Goal: Information Seeking & Learning: Learn about a topic

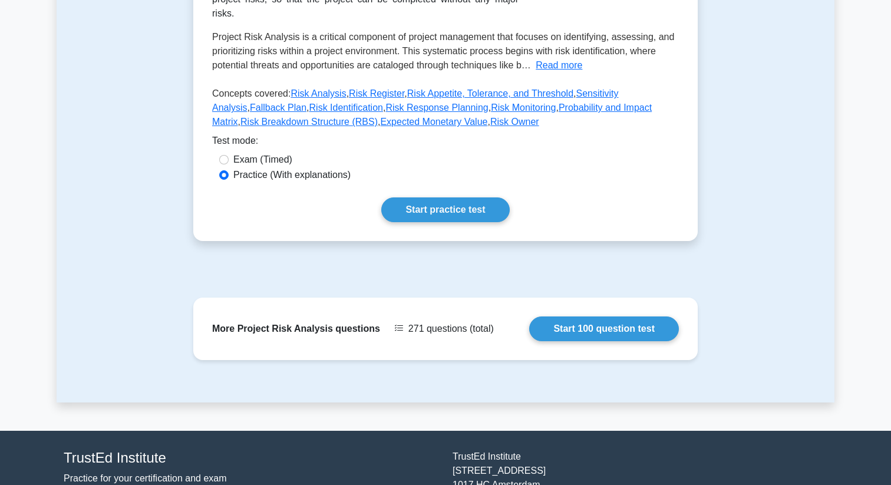
scroll to position [288, 0]
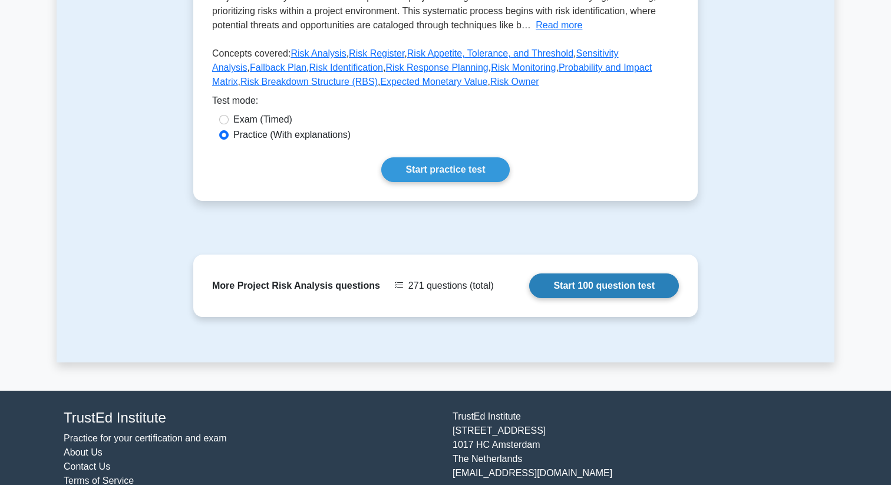
click at [572, 289] on link "Start 100 question test" at bounding box center [604, 286] width 150 height 25
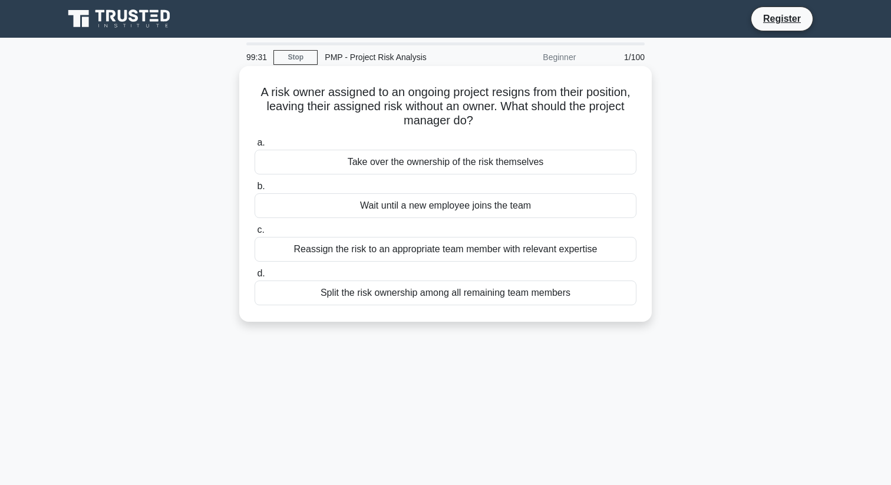
click at [531, 156] on div "Take over the ownership of the risk themselves" at bounding box center [446, 162] width 382 height 25
click at [255, 147] on input "a. Take over the ownership of the risk themselves" at bounding box center [255, 143] width 0 height 8
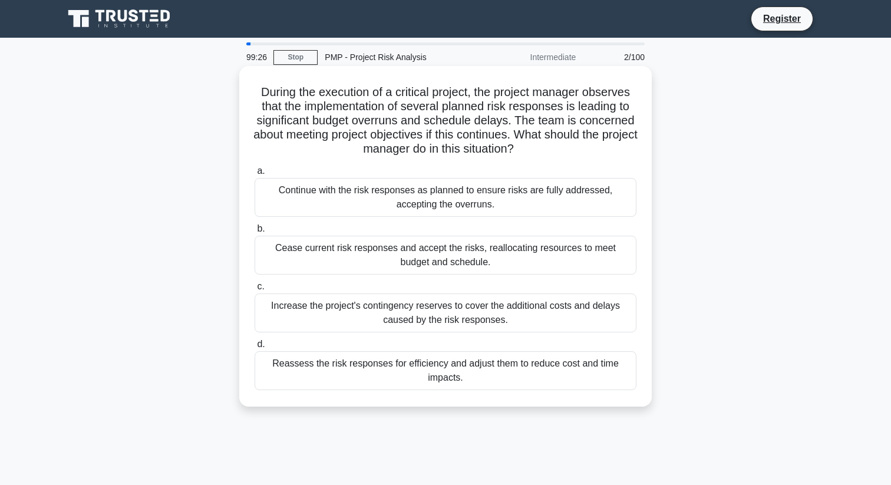
click at [528, 166] on label "a. Continue with the risk responses as planned to ensure risks are fully addres…" at bounding box center [446, 190] width 382 height 53
click at [255, 167] on input "a. Continue with the risk responses as planned to ensure risks are fully addres…" at bounding box center [255, 171] width 0 height 8
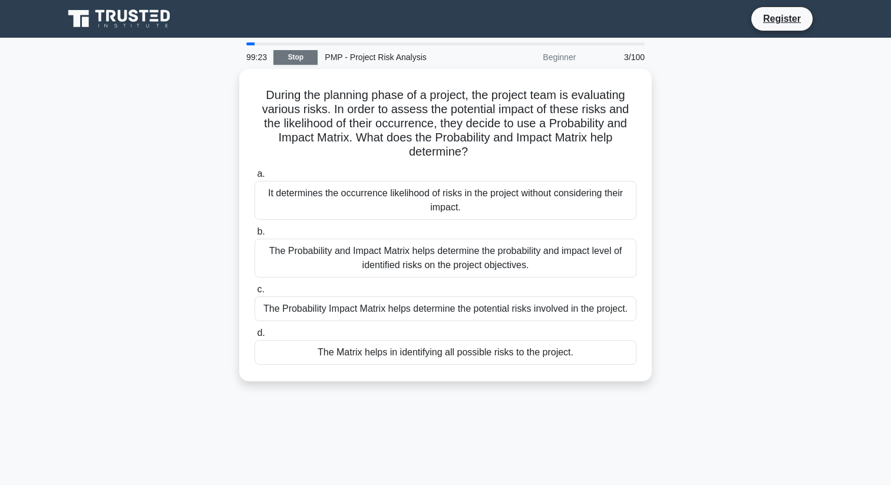
click at [293, 60] on link "Stop" at bounding box center [296, 57] width 44 height 15
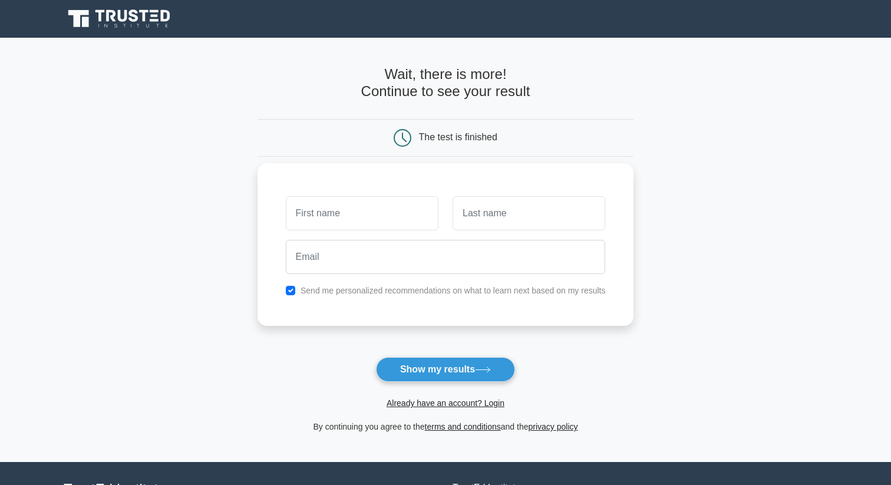
click at [401, 225] on input "text" at bounding box center [362, 213] width 153 height 34
type input "Anmol"
click at [475, 219] on input "text" at bounding box center [529, 213] width 153 height 34
type input "[PERSON_NAME]"
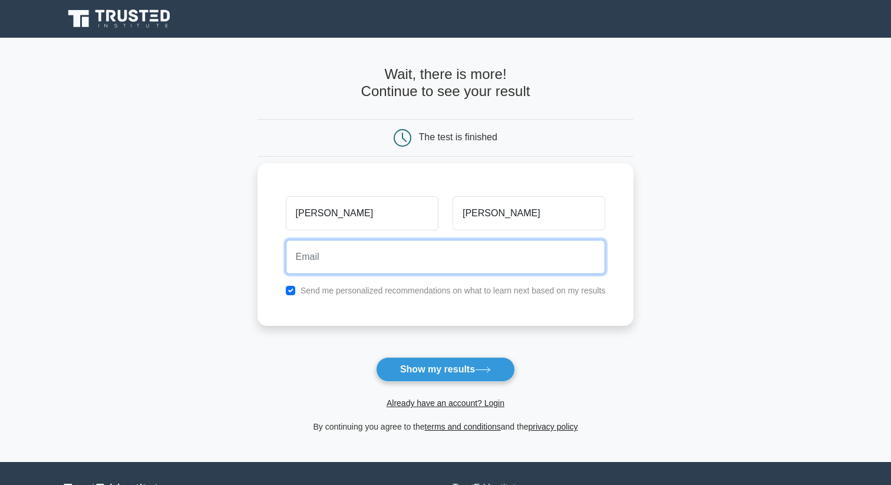
click at [496, 264] on input "email" at bounding box center [446, 257] width 320 height 34
click at [443, 269] on input "email" at bounding box center [446, 257] width 320 height 34
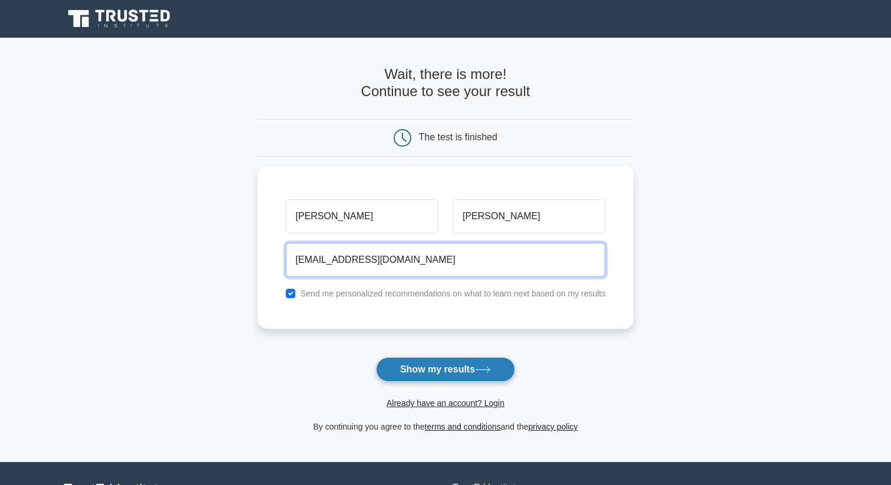
type input "[EMAIL_ADDRESS][DOMAIN_NAME]"
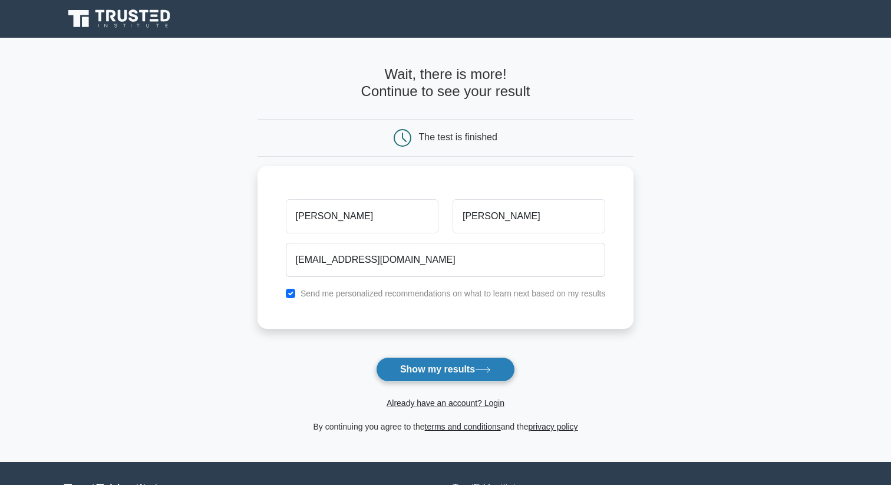
click at [454, 359] on button "Show my results" at bounding box center [445, 369] width 139 height 25
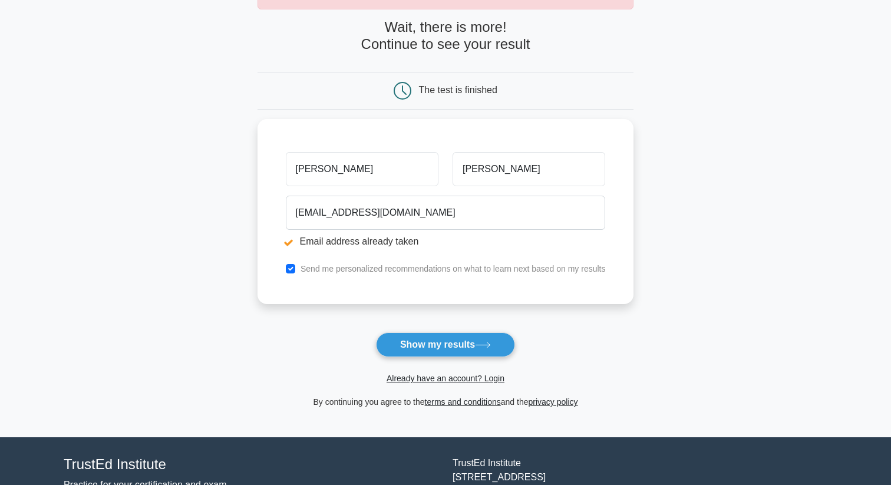
scroll to position [91, 0]
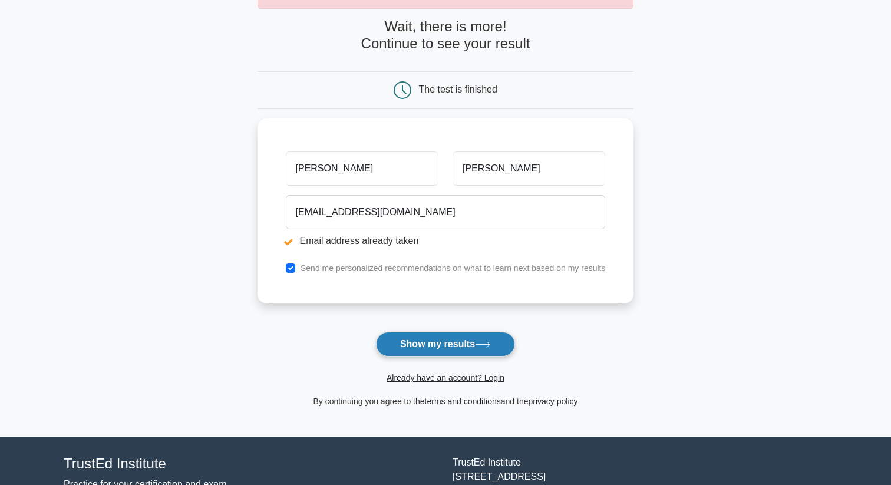
click at [481, 353] on button "Show my results" at bounding box center [445, 344] width 139 height 25
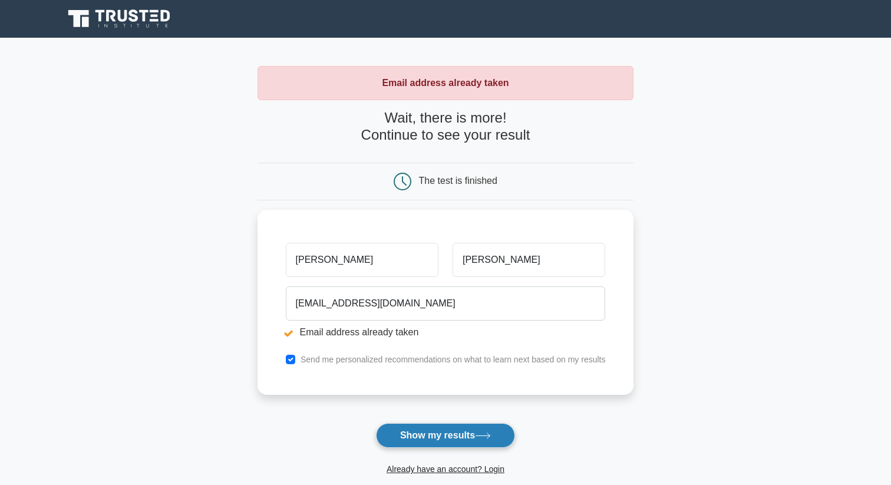
click at [476, 436] on button "Show my results" at bounding box center [445, 435] width 139 height 25
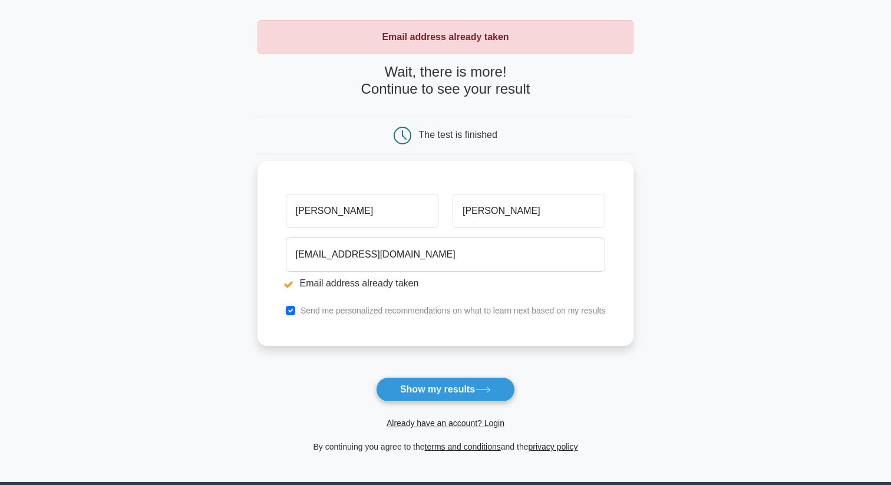
scroll to position [54, 0]
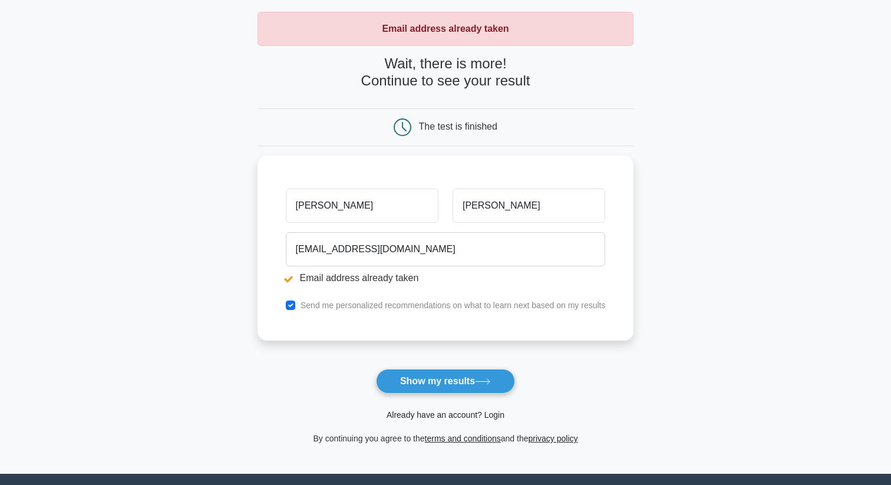
click at [455, 414] on link "Already have an account? Login" at bounding box center [446, 414] width 118 height 9
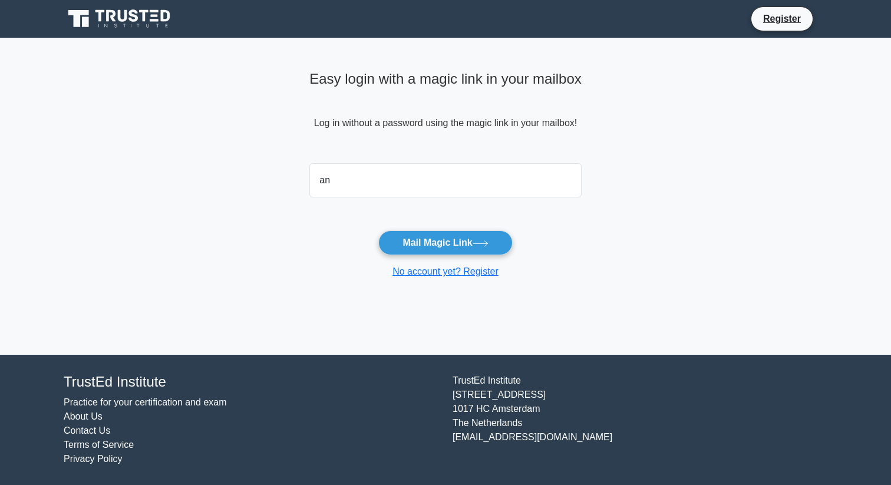
type input "anmolw8@gmail.com"
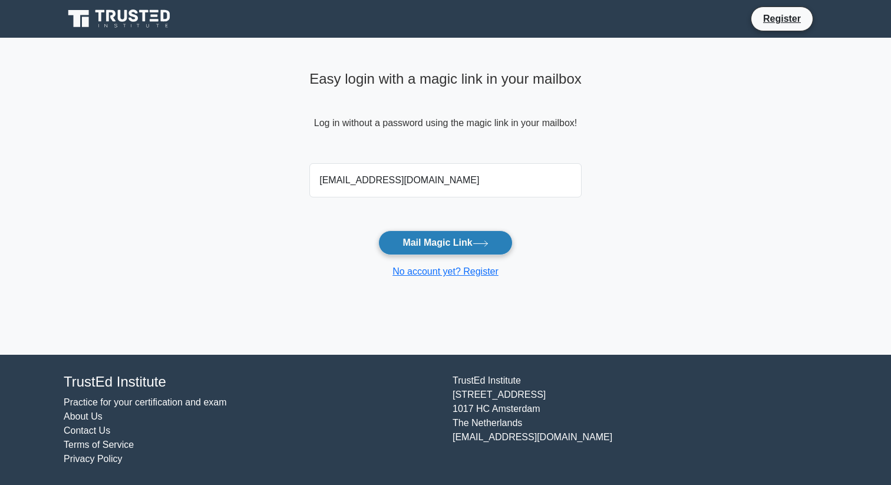
click at [424, 251] on button "Mail Magic Link" at bounding box center [445, 243] width 134 height 25
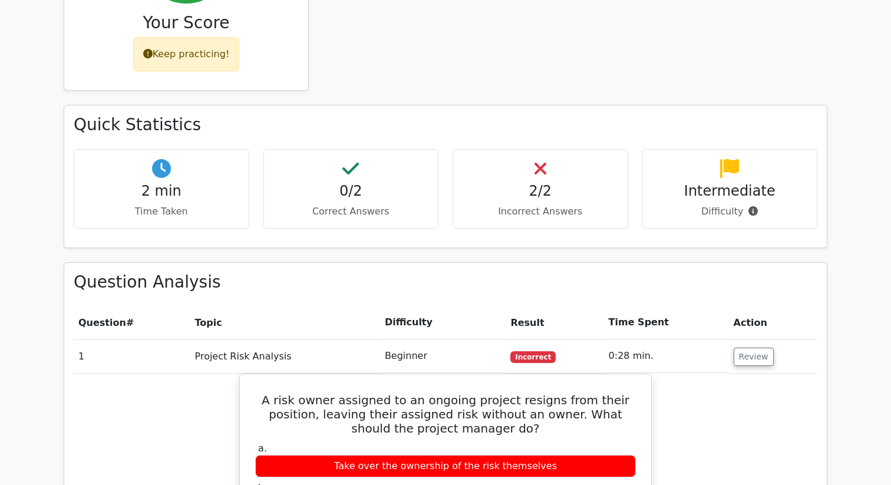
scroll to position [371, 0]
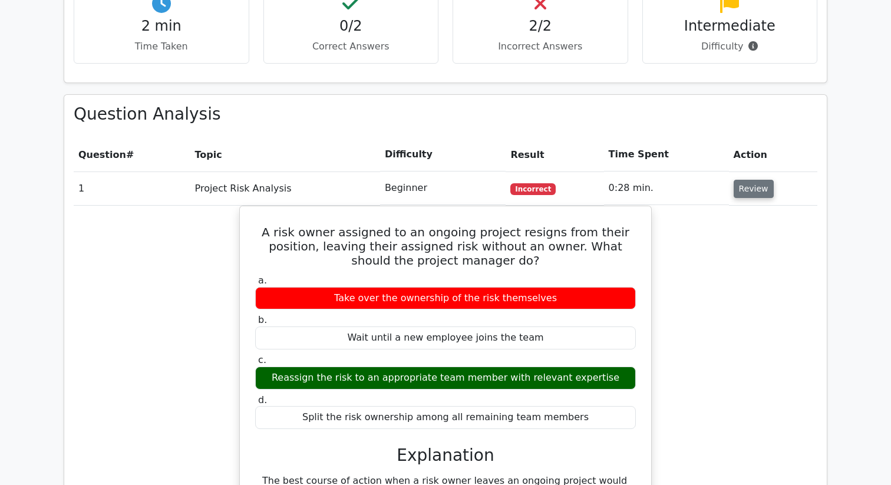
click at [745, 197] on button "Review" at bounding box center [754, 189] width 40 height 18
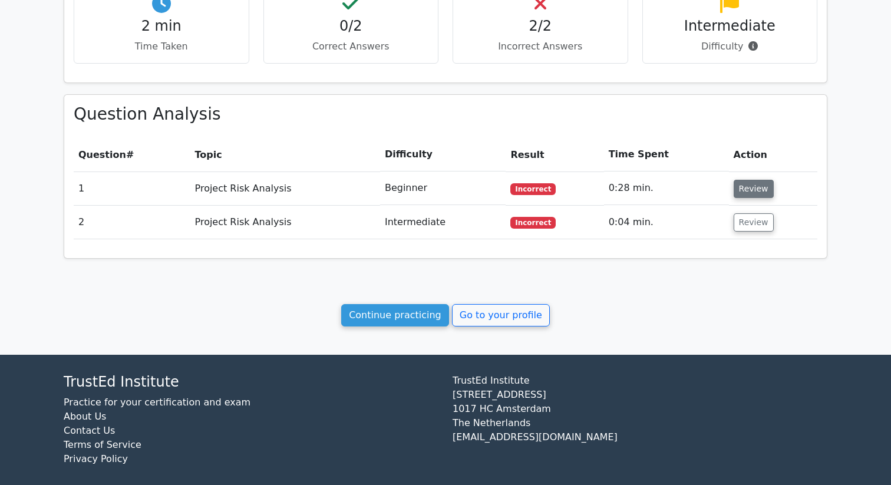
scroll to position [440, 0]
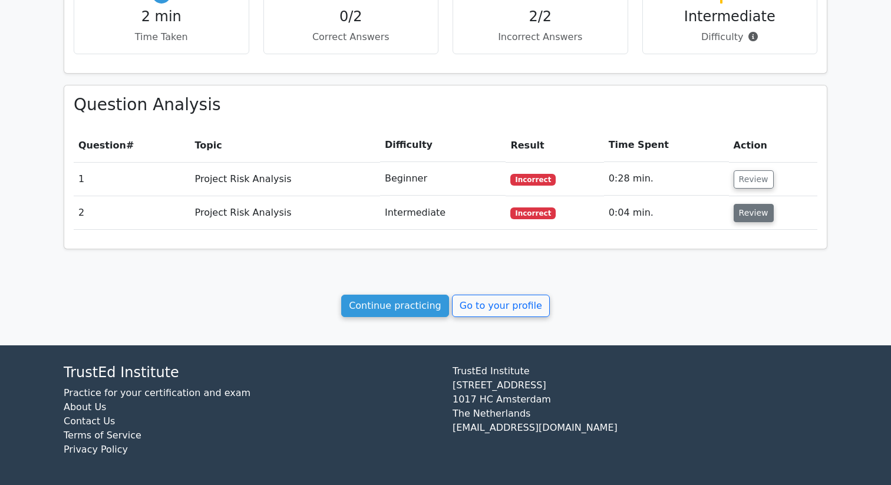
click at [738, 212] on button "Review" at bounding box center [754, 213] width 40 height 18
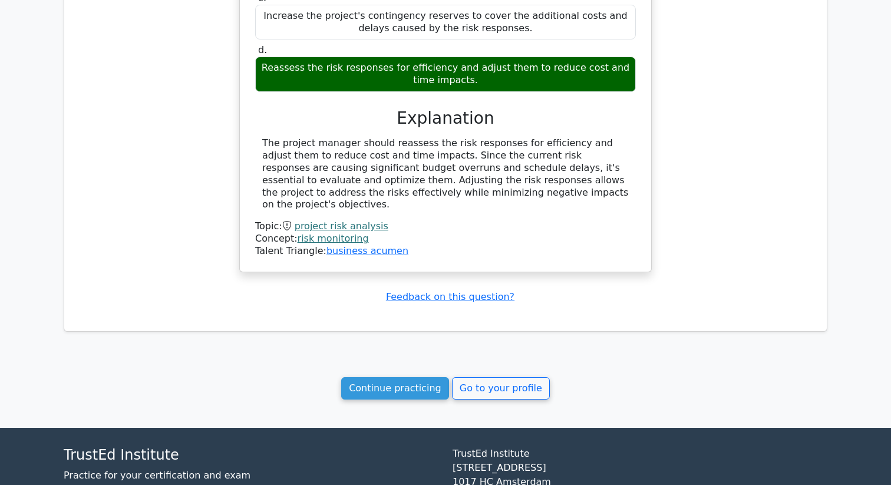
scroll to position [898, 0]
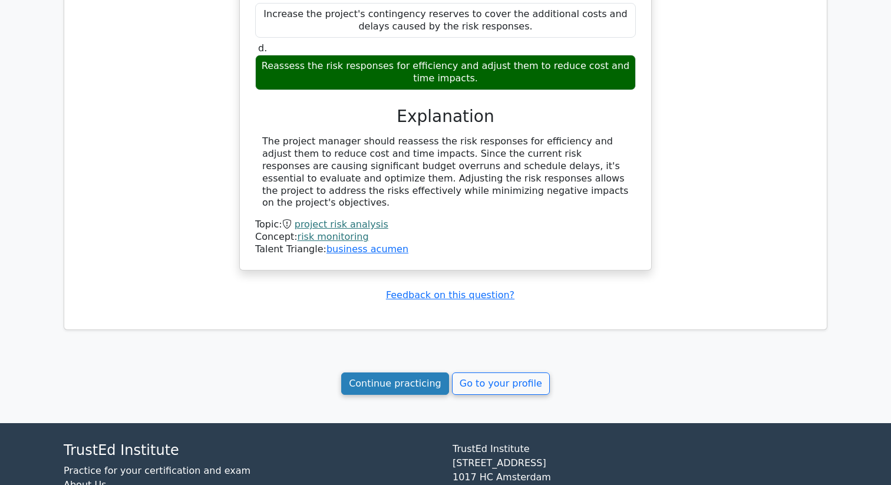
click at [428, 373] on link "Continue practicing" at bounding box center [395, 384] width 108 height 22
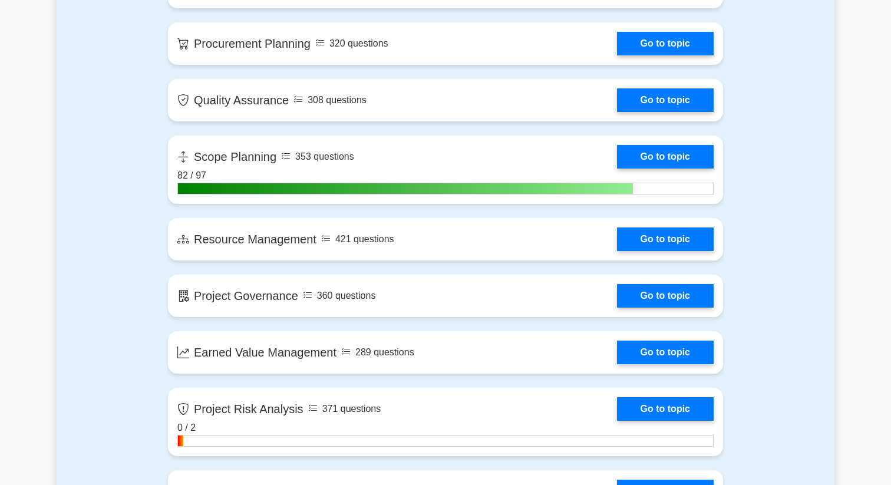
scroll to position [1472, 0]
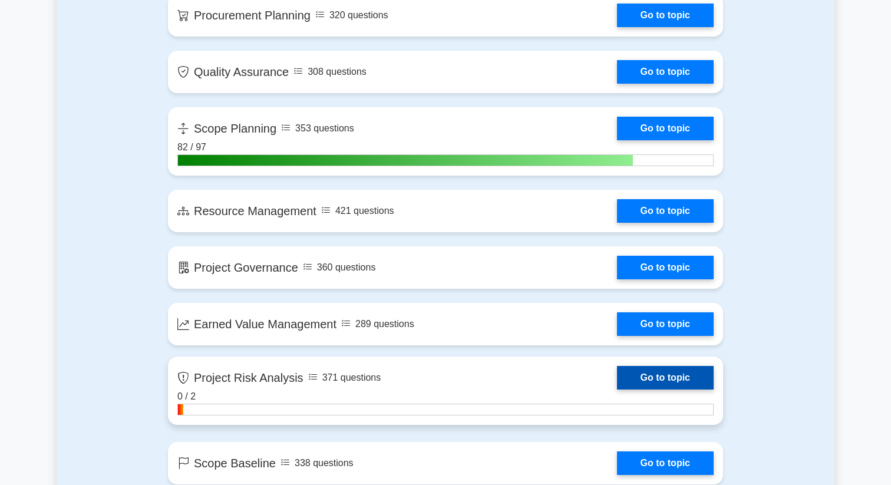
click at [627, 381] on link "Go to topic" at bounding box center [665, 378] width 97 height 24
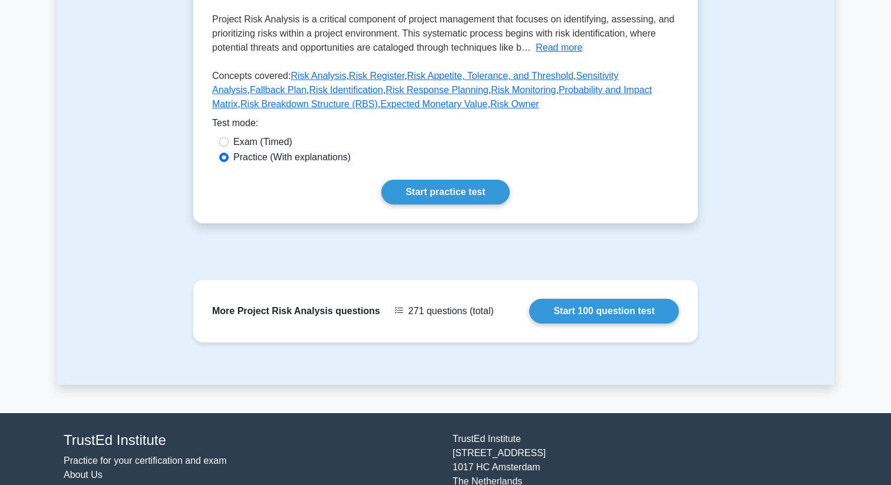
scroll to position [324, 0]
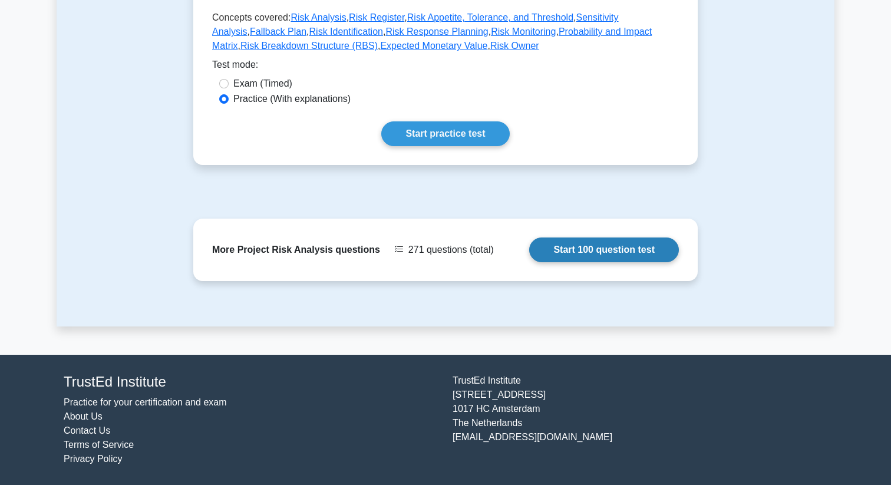
click at [529, 262] on link "Start 100 question test" at bounding box center [604, 250] width 150 height 25
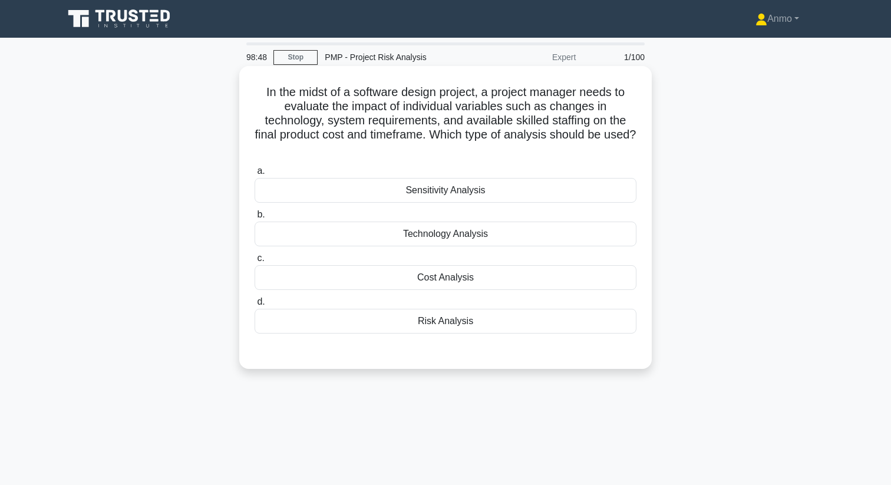
click at [465, 178] on div "Sensitivity Analysis" at bounding box center [446, 190] width 382 height 25
click at [255, 175] on input "a. Sensitivity Analysis" at bounding box center [255, 171] width 0 height 8
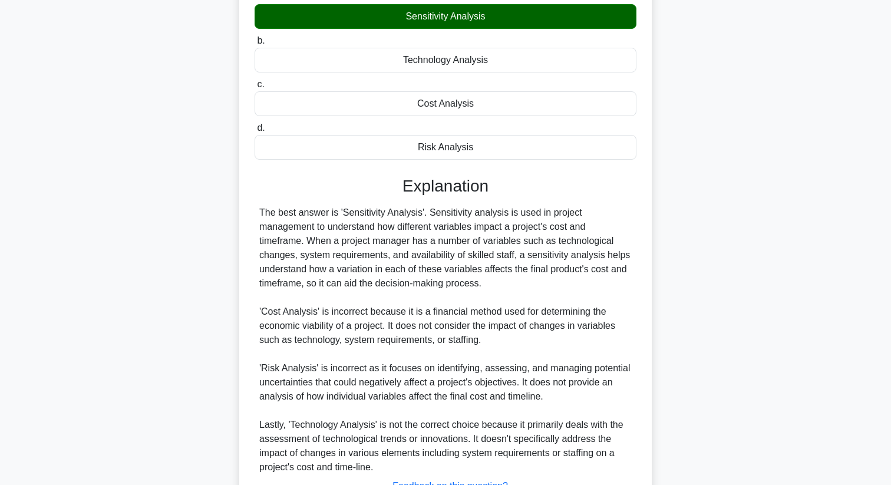
scroll to position [256, 0]
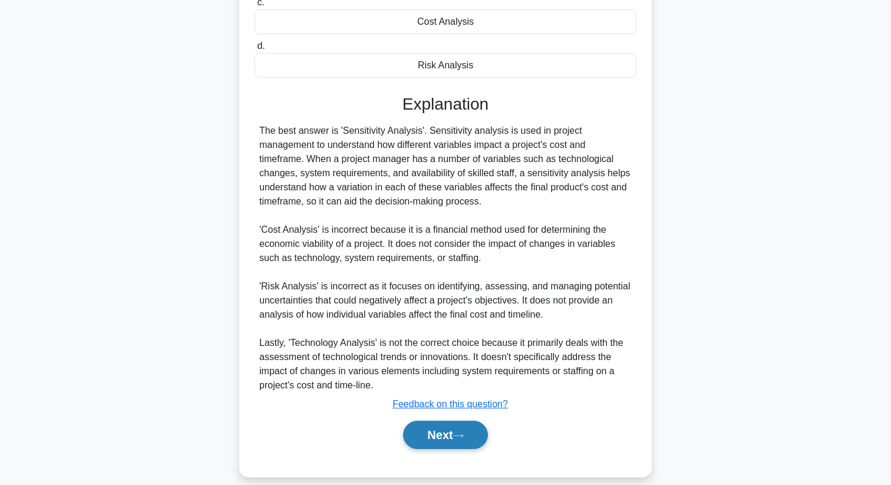
click at [460, 429] on button "Next" at bounding box center [445, 435] width 84 height 28
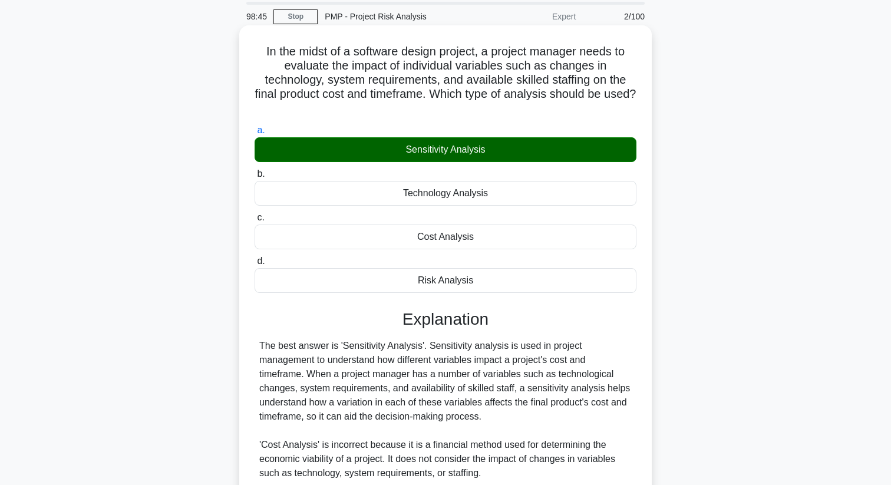
scroll to position [0, 0]
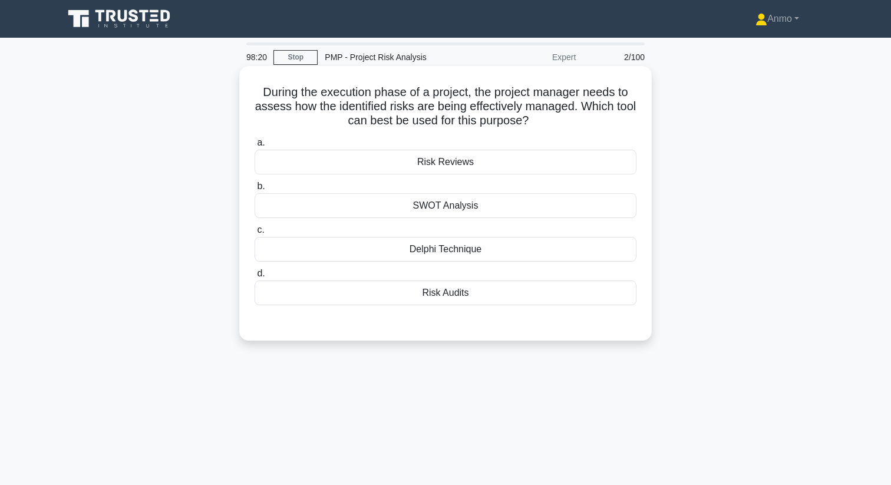
click at [469, 160] on div "Risk Reviews" at bounding box center [446, 162] width 382 height 25
click at [255, 147] on input "a. Risk Reviews" at bounding box center [255, 143] width 0 height 8
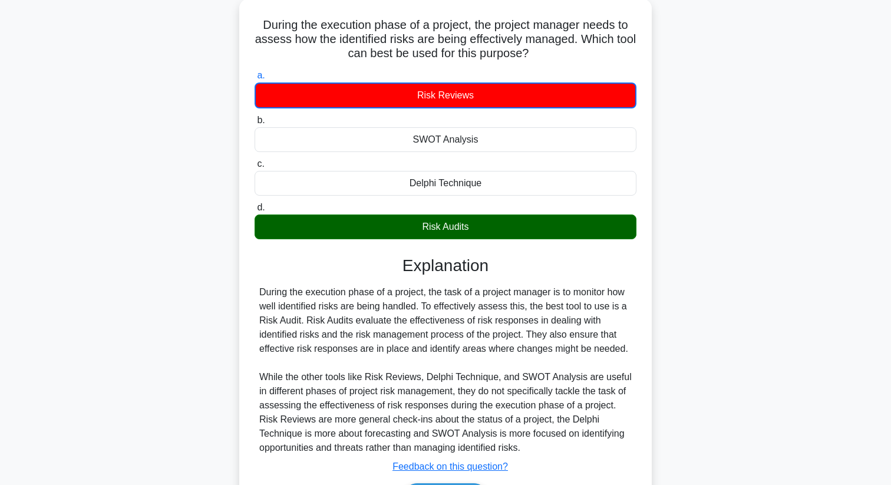
scroll to position [152, 0]
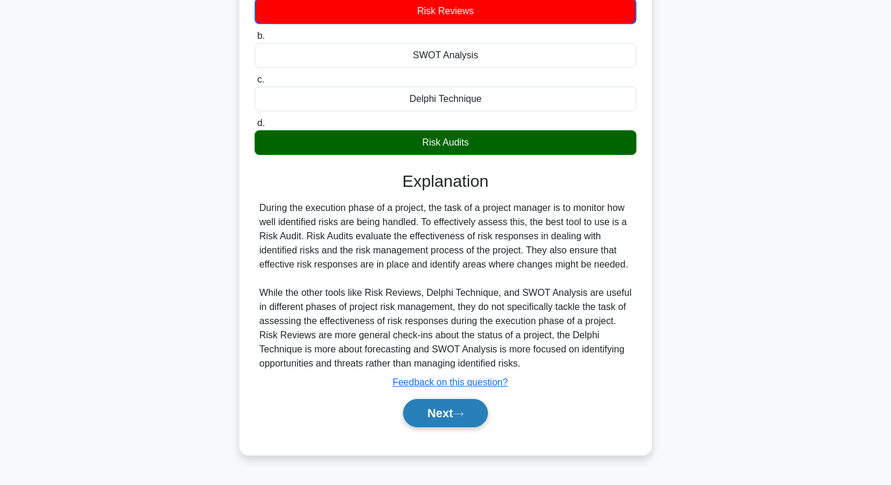
click at [481, 419] on button "Next" at bounding box center [445, 413] width 84 height 28
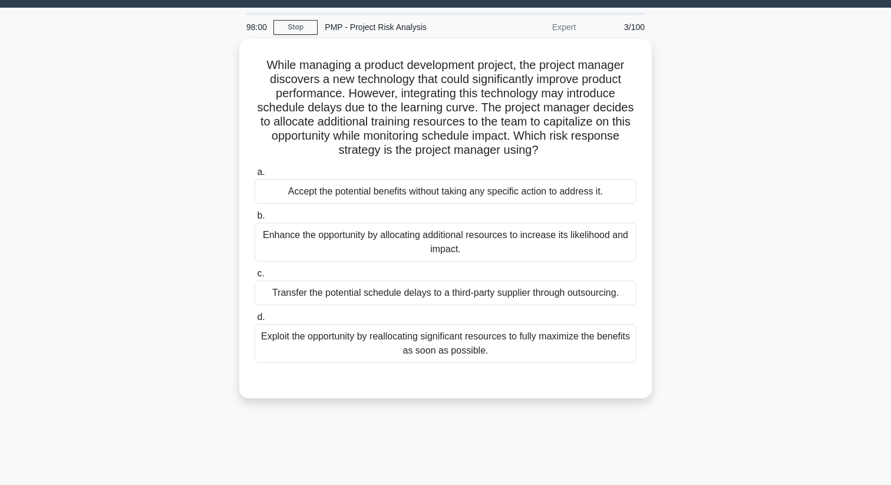
scroll to position [0, 0]
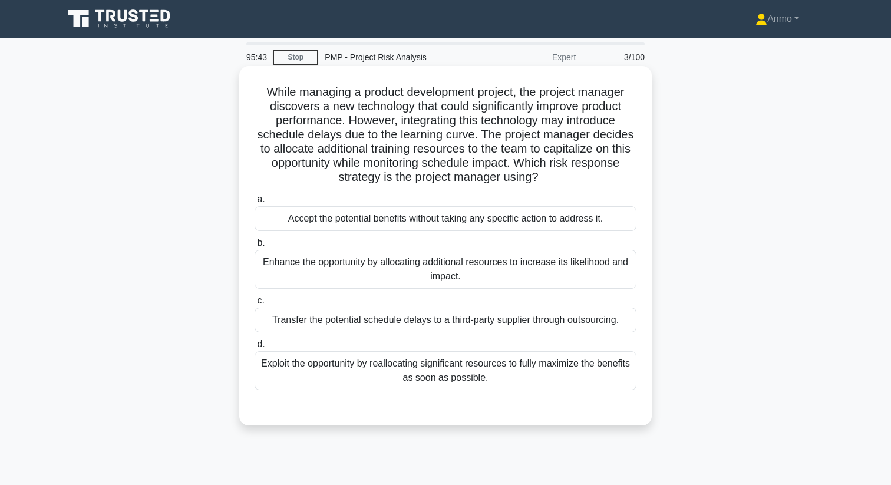
click at [469, 280] on div "Enhance the opportunity by allocating additional resources to increase its like…" at bounding box center [446, 269] width 382 height 39
click at [255, 247] on input "b. Enhance the opportunity by allocating additional resources to increase its l…" at bounding box center [255, 243] width 0 height 8
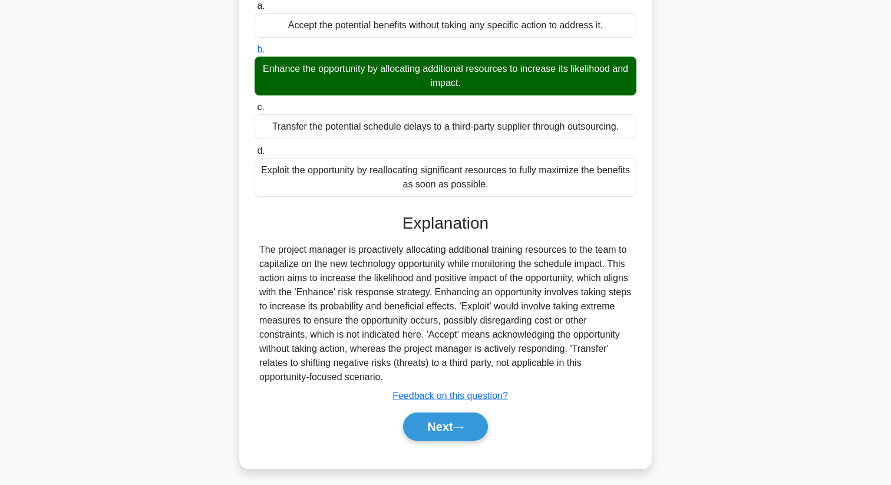
scroll to position [199, 0]
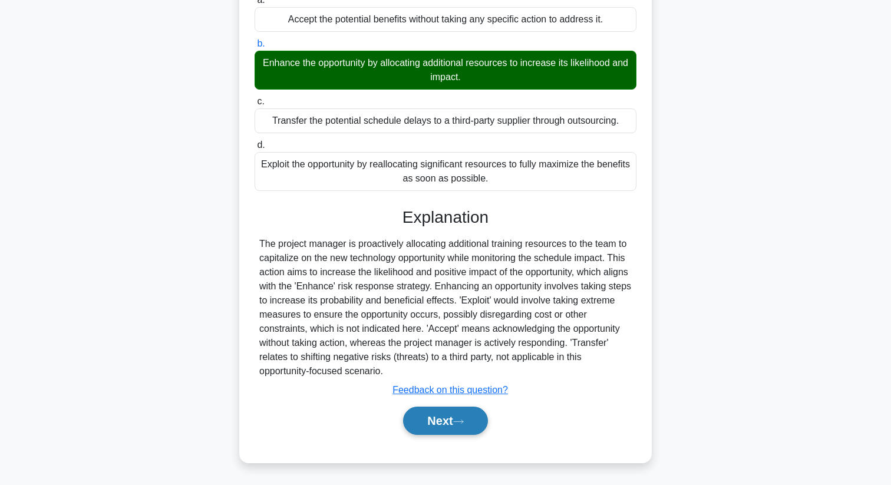
click at [457, 427] on button "Next" at bounding box center [445, 421] width 84 height 28
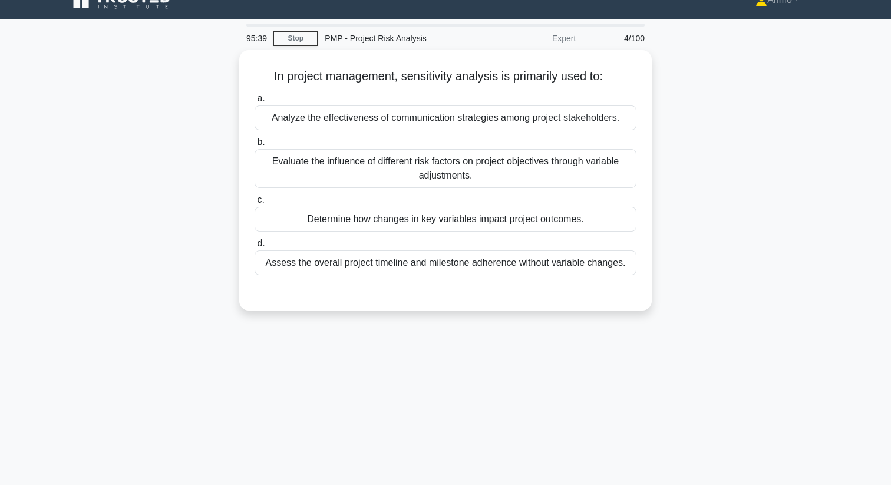
scroll to position [0, 0]
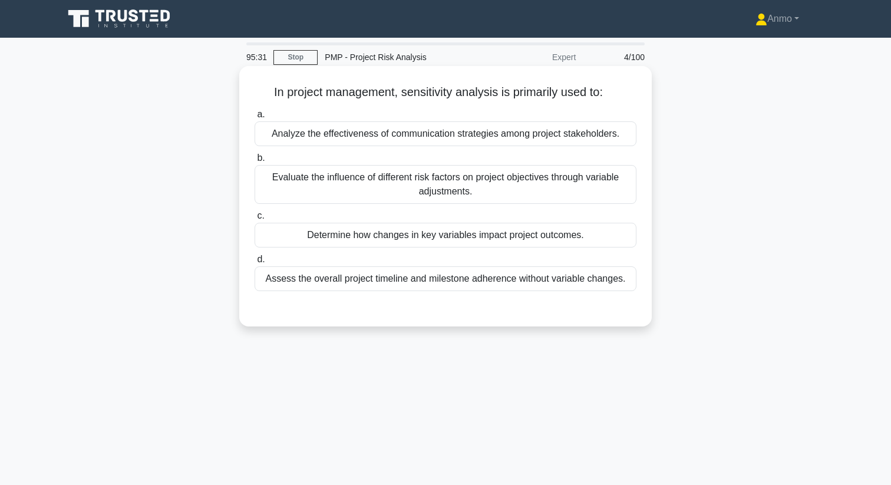
click at [466, 192] on div "Evaluate the influence of different risk factors on project objectives through …" at bounding box center [446, 184] width 382 height 39
click at [255, 162] on input "b. Evaluate the influence of different risk factors on project objectives throu…" at bounding box center [255, 158] width 0 height 8
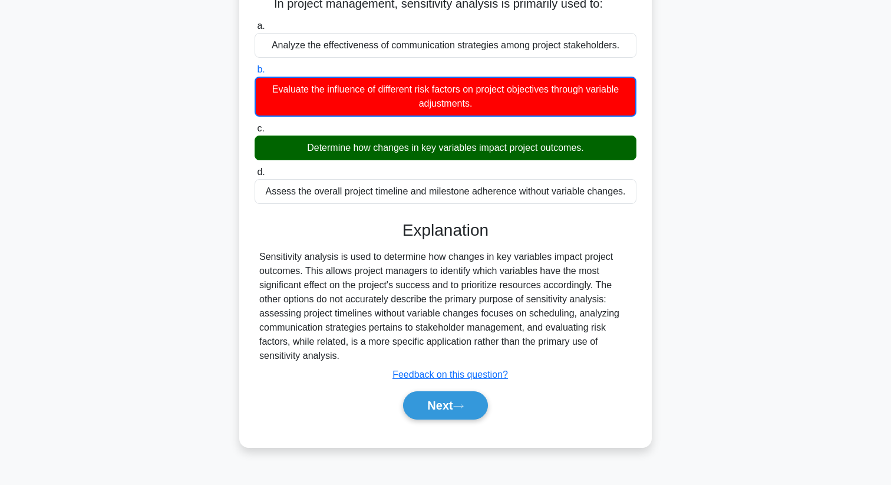
scroll to position [152, 0]
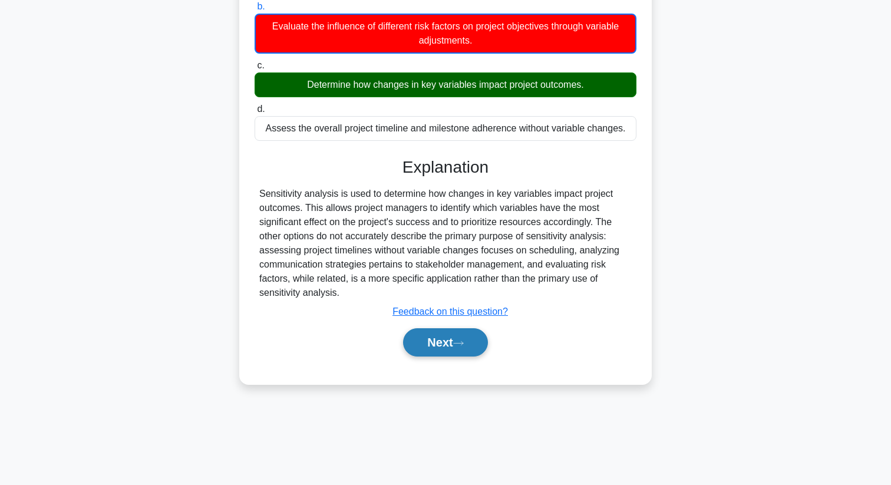
click at [447, 339] on button "Next" at bounding box center [445, 342] width 84 height 28
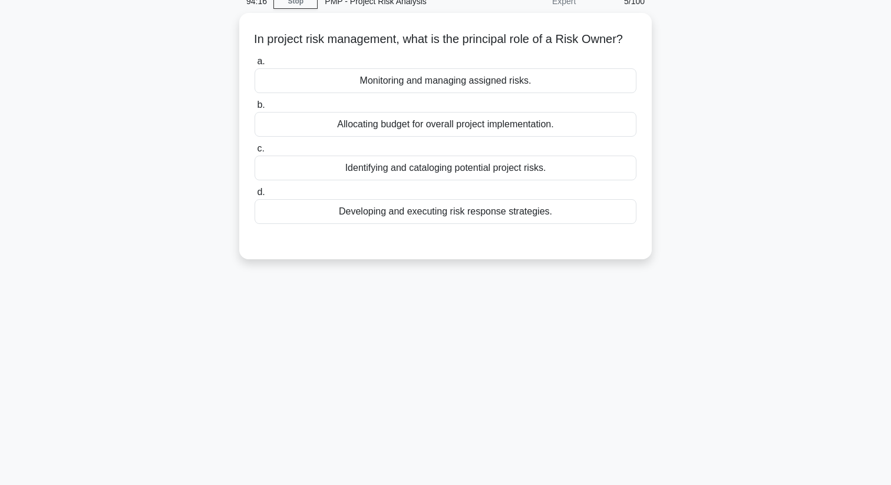
scroll to position [0, 0]
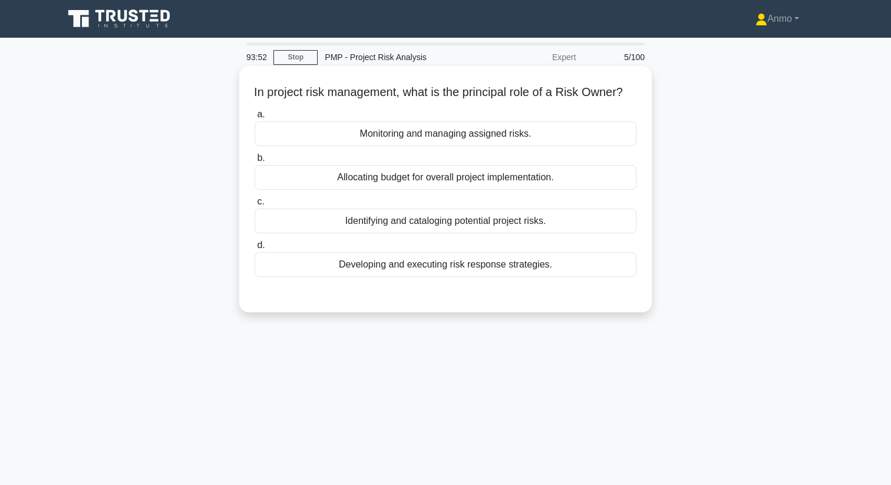
click at [460, 146] on div "Monitoring and managing assigned risks." at bounding box center [446, 133] width 382 height 25
click at [255, 118] on input "a. Monitoring and managing assigned risks." at bounding box center [255, 115] width 0 height 8
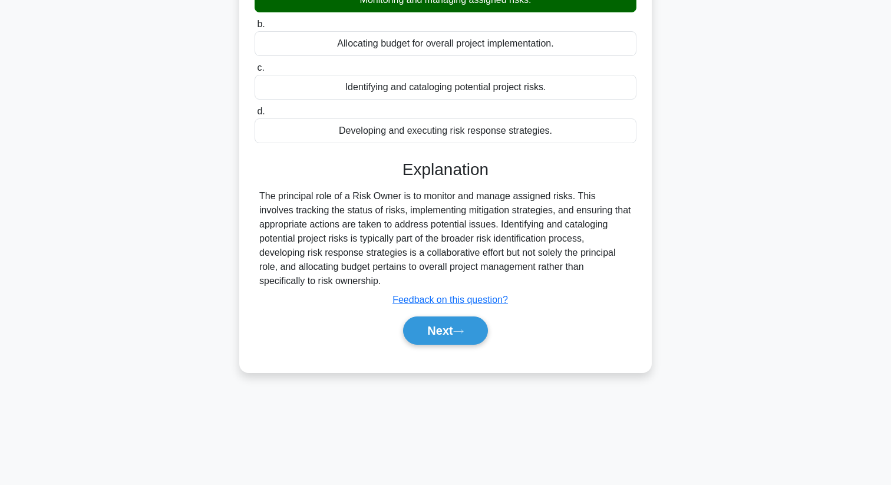
scroll to position [152, 0]
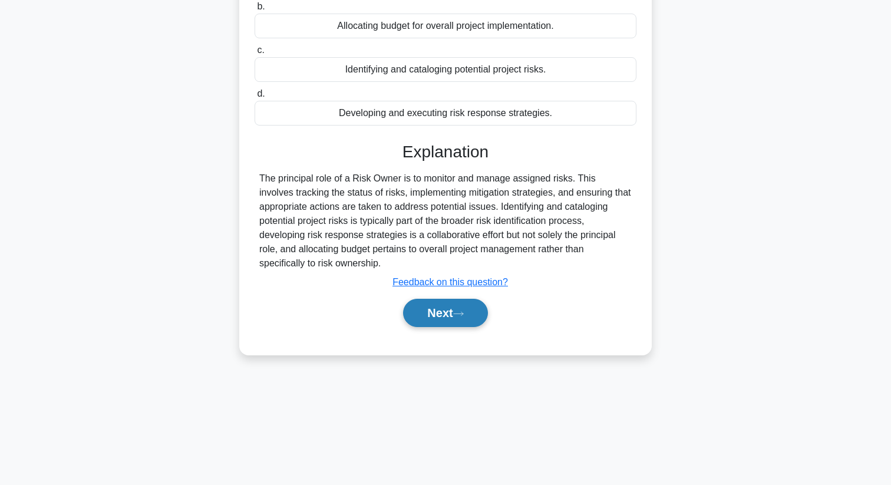
click at [440, 327] on button "Next" at bounding box center [445, 313] width 84 height 28
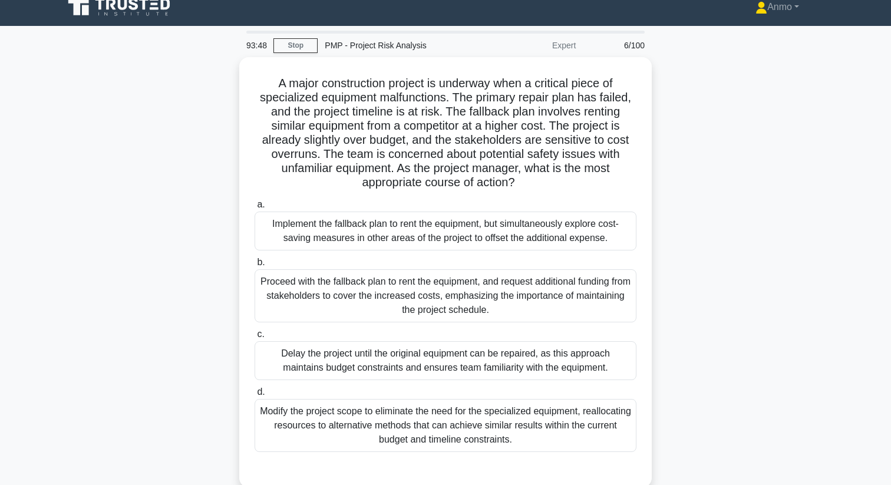
scroll to position [10, 0]
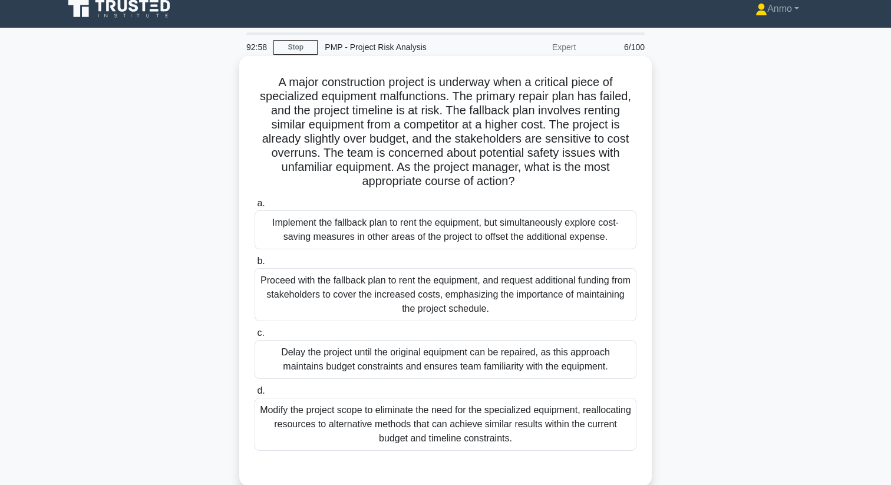
click at [347, 217] on div "Implement the fallback plan to rent the equipment, but simultaneously explore c…" at bounding box center [446, 229] width 382 height 39
click at [255, 208] on input "a. Implement the fallback plan to rent the equipment, but simultaneously explor…" at bounding box center [255, 204] width 0 height 8
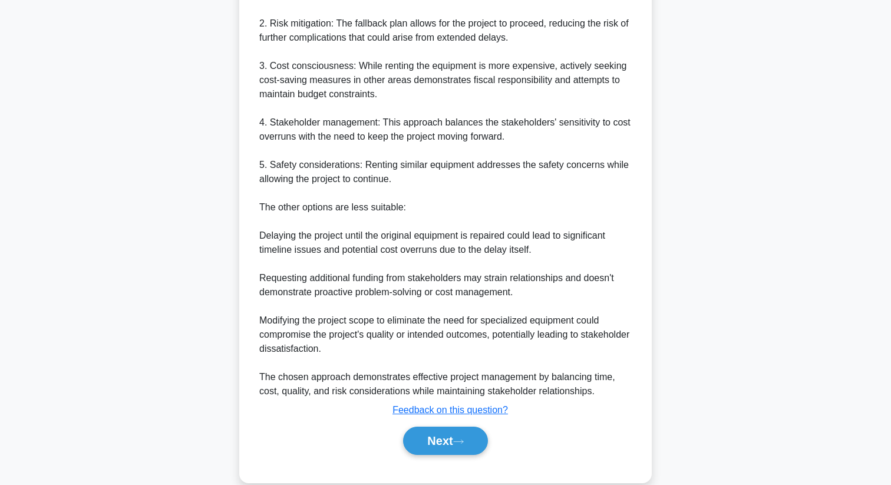
scroll to position [610, 0]
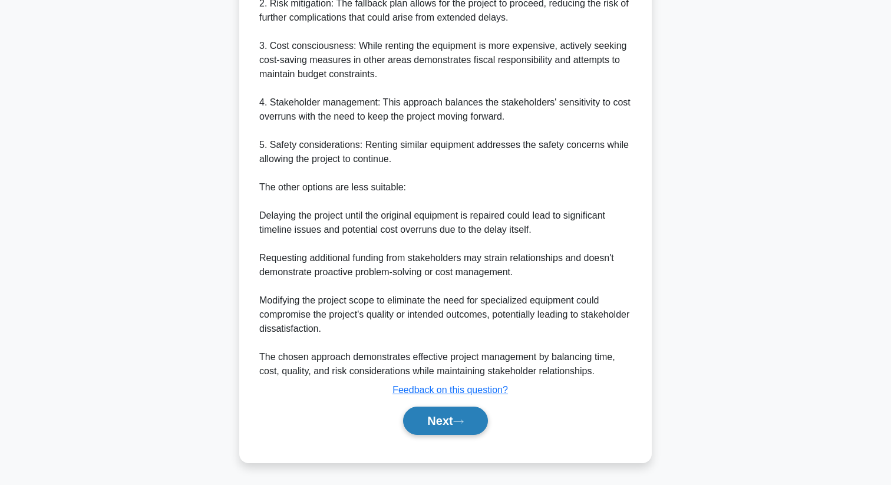
click at [455, 424] on button "Next" at bounding box center [445, 421] width 84 height 28
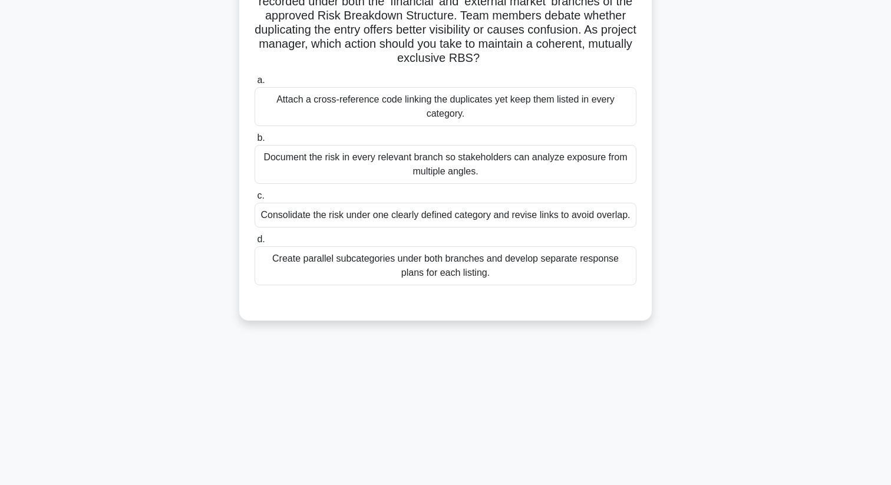
scroll to position [0, 0]
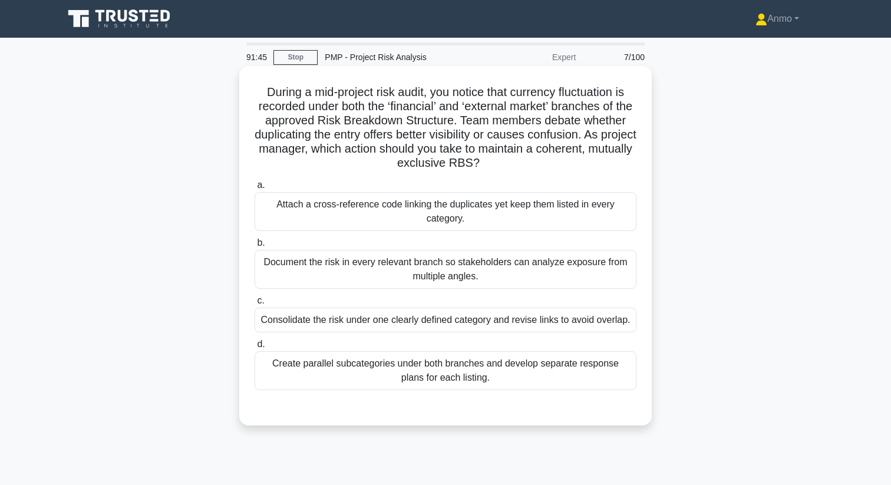
click at [478, 367] on div "Create parallel subcategories under both branches and develop separate response…" at bounding box center [446, 370] width 382 height 39
click at [255, 348] on input "d. Create parallel subcategories under both branches and develop separate respo…" at bounding box center [255, 345] width 0 height 8
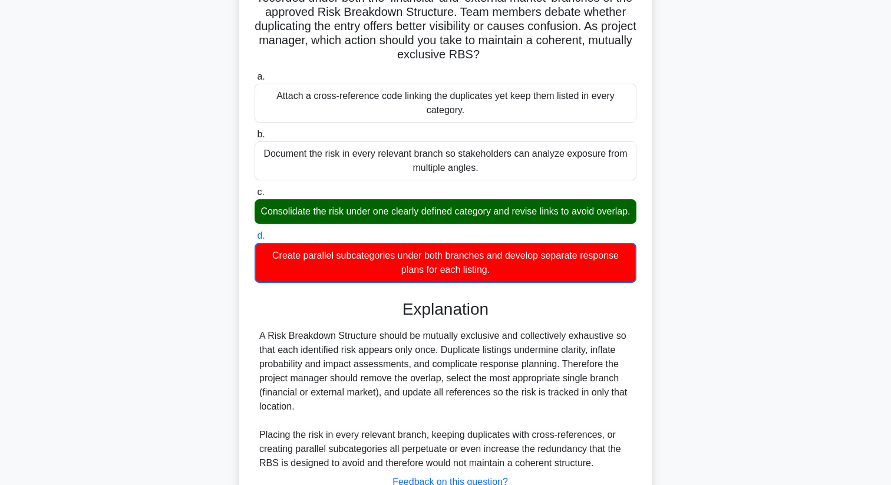
scroll to position [200, 0]
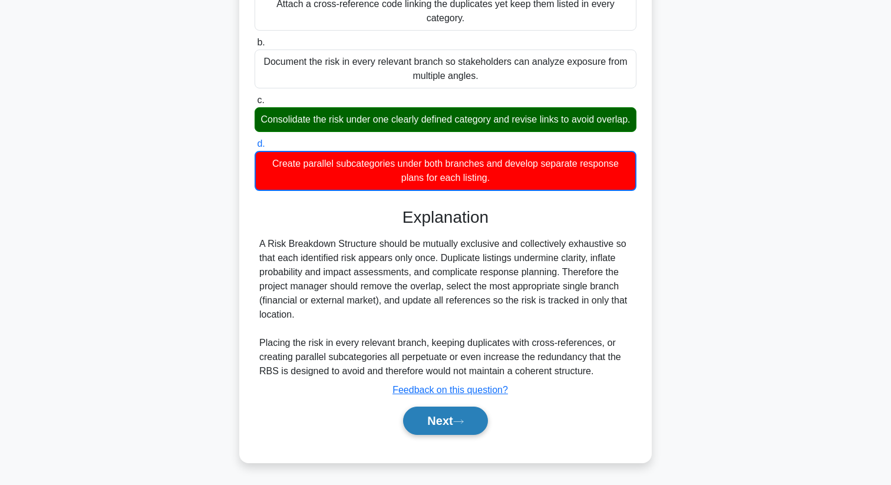
click at [464, 420] on icon at bounding box center [458, 422] width 11 height 6
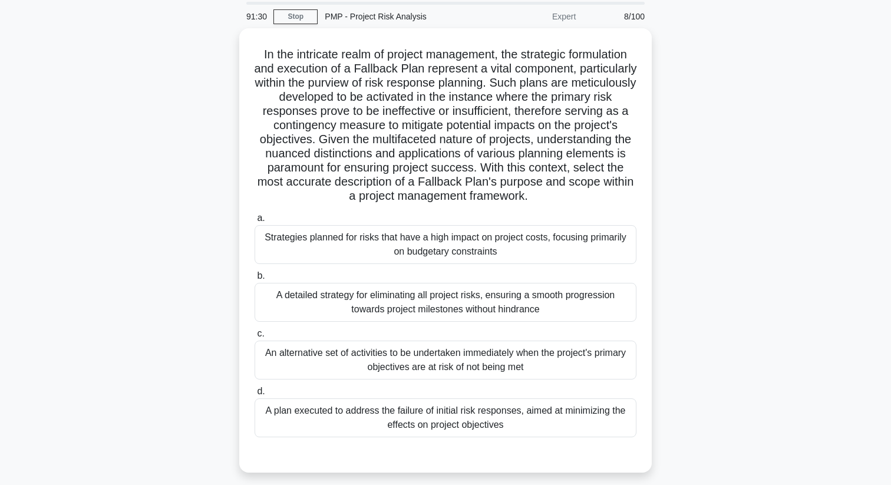
scroll to position [40, 0]
click at [307, 18] on link "Stop" at bounding box center [296, 17] width 44 height 15
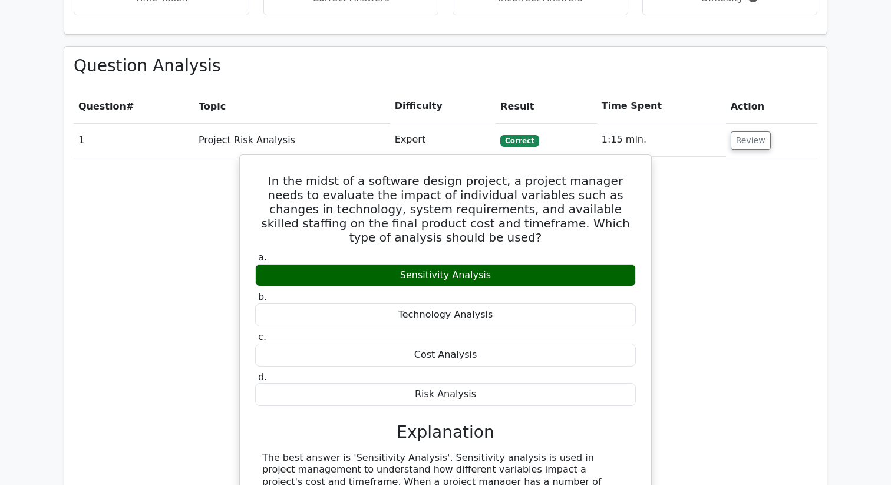
scroll to position [438, 0]
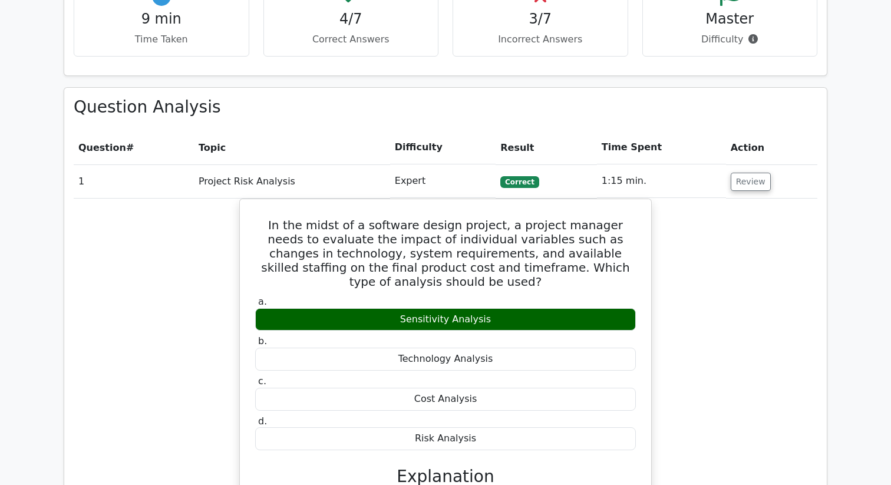
click at [762, 192] on td "Review" at bounding box center [771, 181] width 91 height 34
click at [756, 188] on button "Review" at bounding box center [751, 182] width 40 height 18
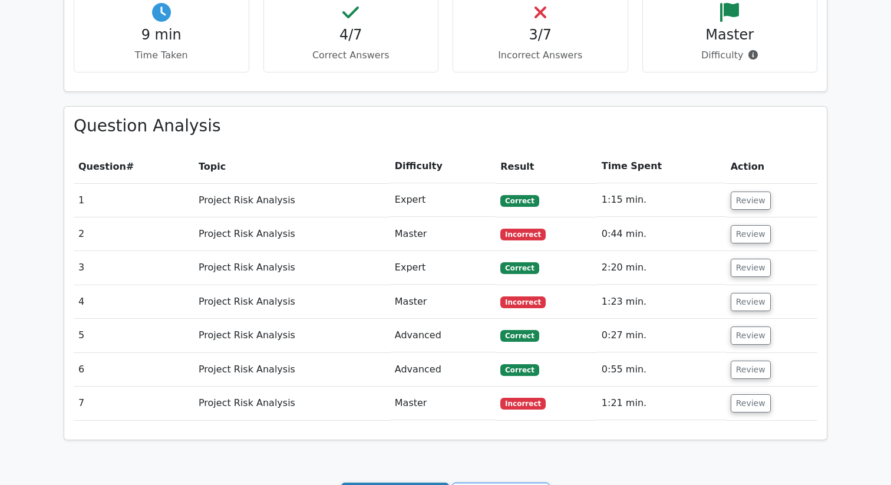
scroll to position [420, 0]
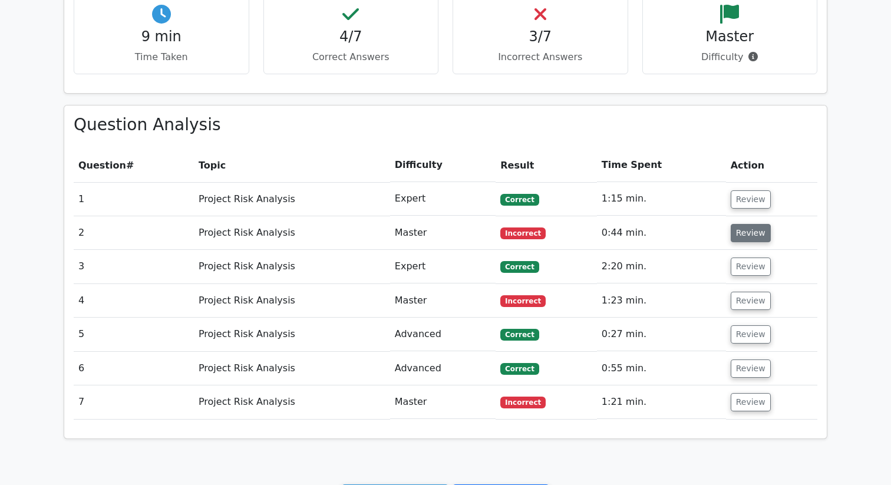
click at [734, 239] on button "Review" at bounding box center [751, 233] width 40 height 18
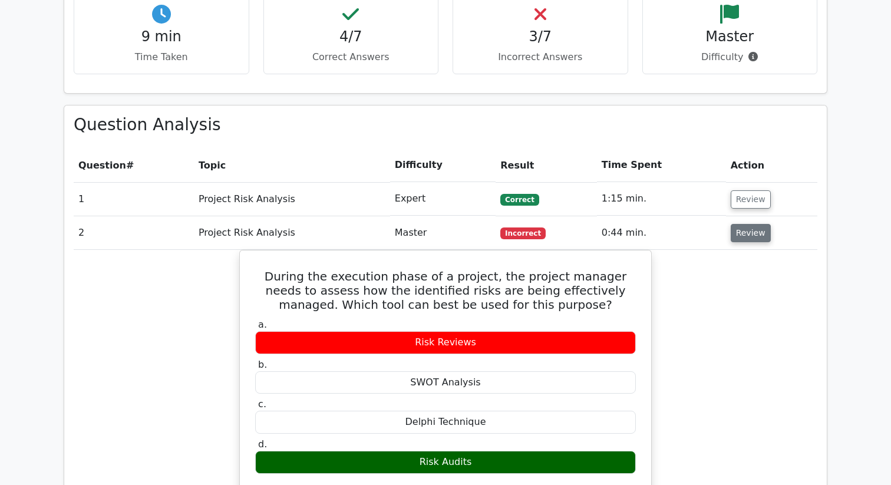
click at [734, 239] on button "Review" at bounding box center [751, 233] width 40 height 18
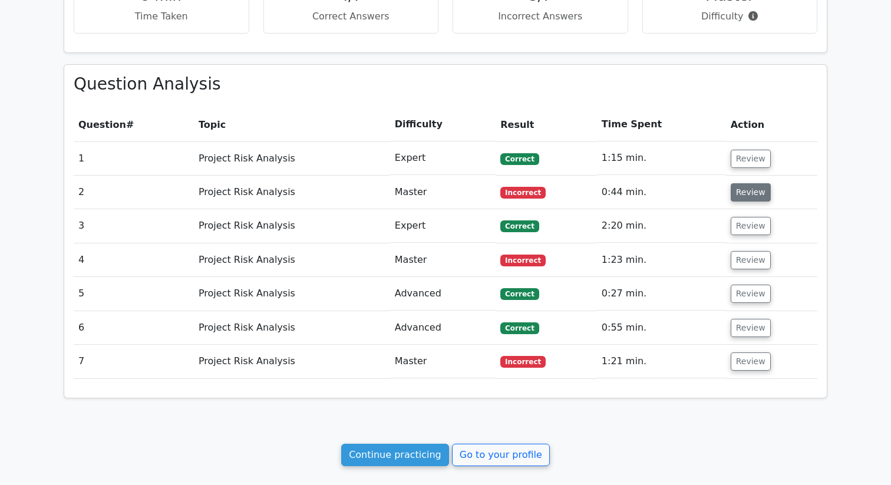
scroll to position [463, 0]
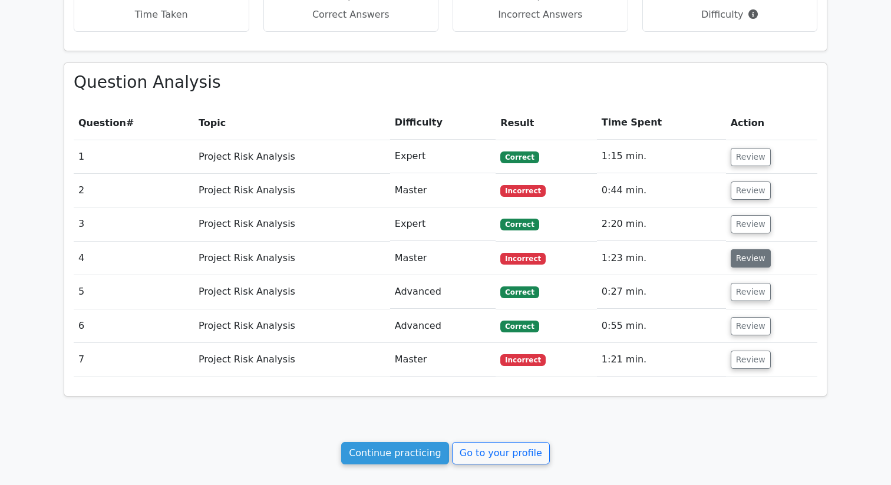
click at [735, 263] on button "Review" at bounding box center [751, 258] width 40 height 18
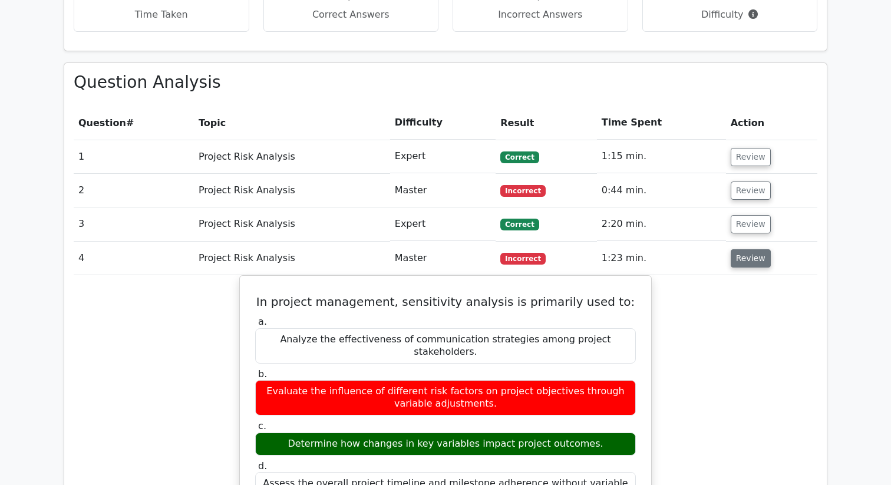
click at [735, 263] on button "Review" at bounding box center [751, 258] width 40 height 18
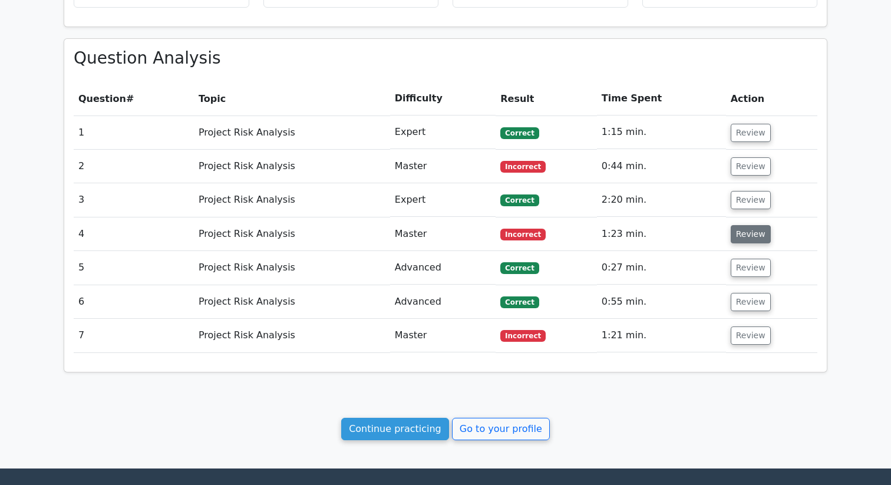
scroll to position [496, 0]
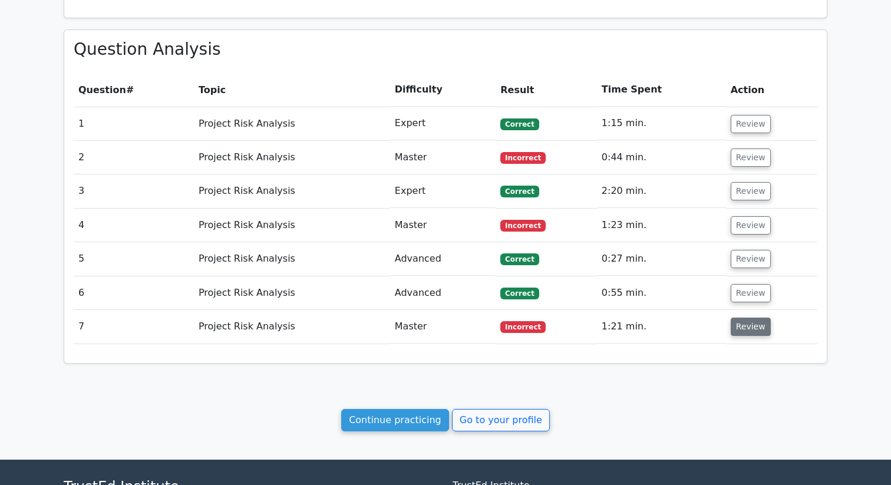
click at [743, 330] on button "Review" at bounding box center [751, 327] width 40 height 18
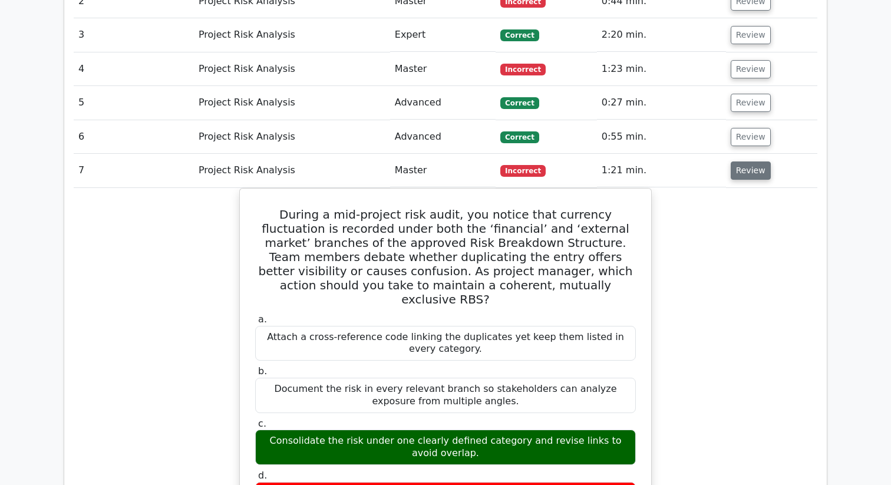
scroll to position [641, 0]
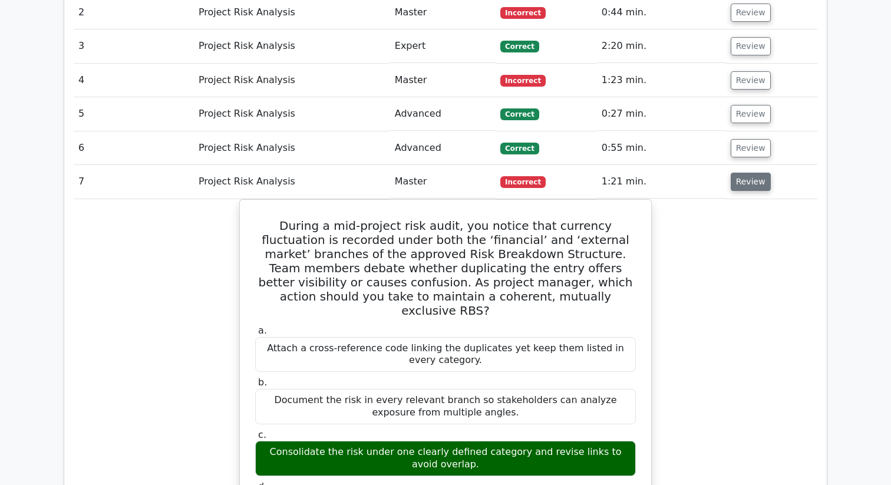
click at [752, 190] on button "Review" at bounding box center [751, 182] width 40 height 18
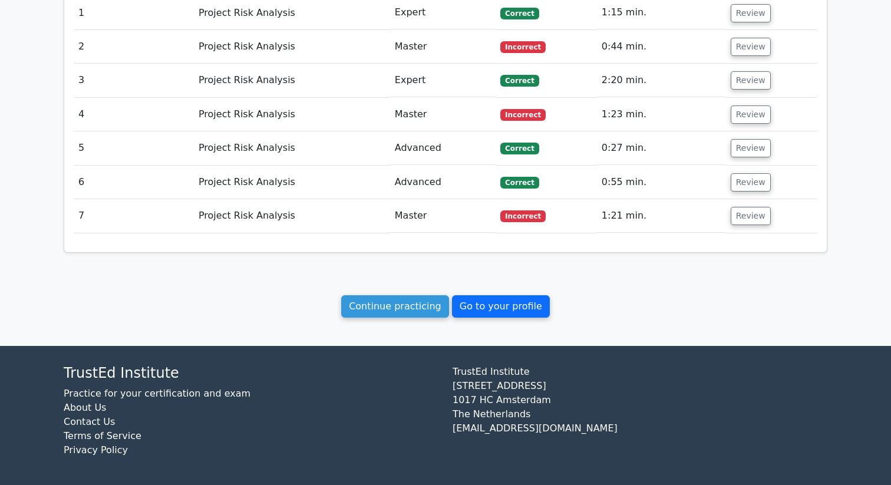
click at [504, 304] on link "Go to your profile" at bounding box center [501, 306] width 98 height 22
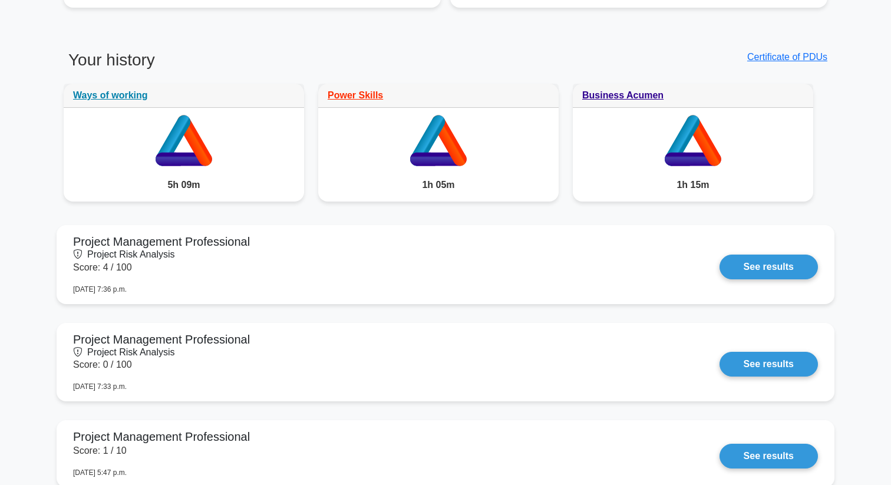
scroll to position [669, 0]
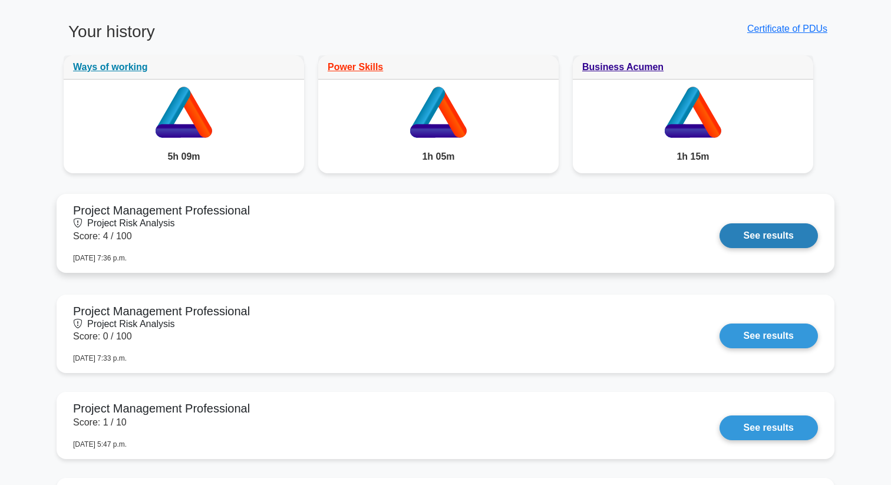
click at [740, 223] on link "See results" at bounding box center [769, 235] width 98 height 25
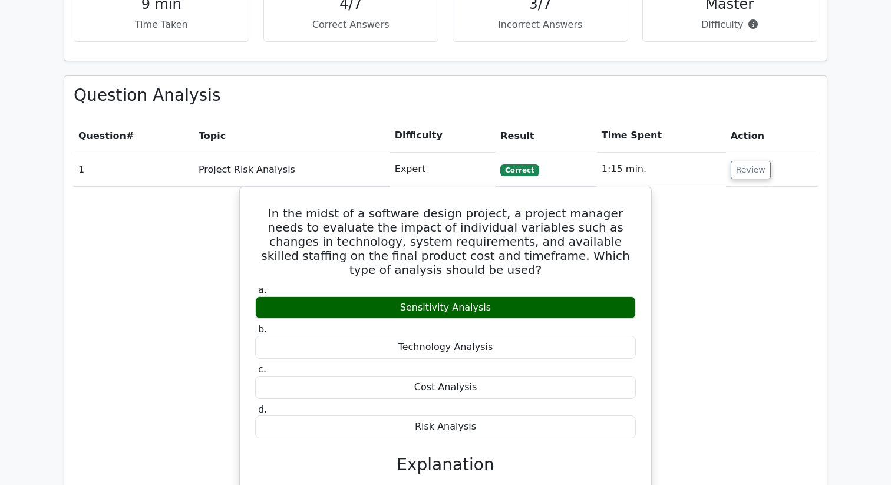
scroll to position [493, 0]
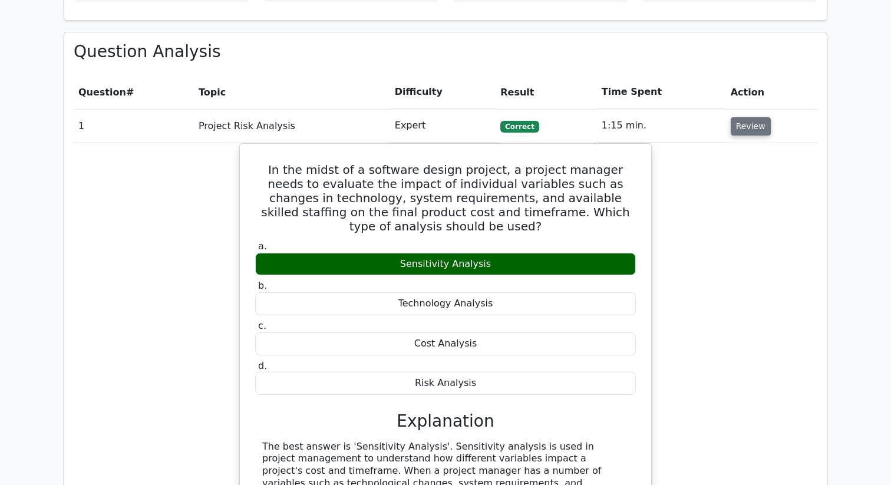
click at [747, 130] on button "Review" at bounding box center [751, 126] width 40 height 18
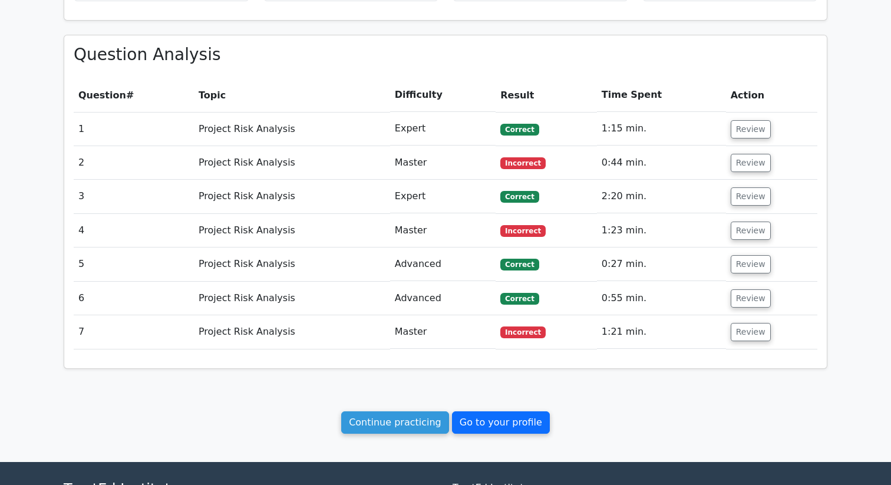
click at [519, 423] on link "Go to your profile" at bounding box center [501, 422] width 98 height 22
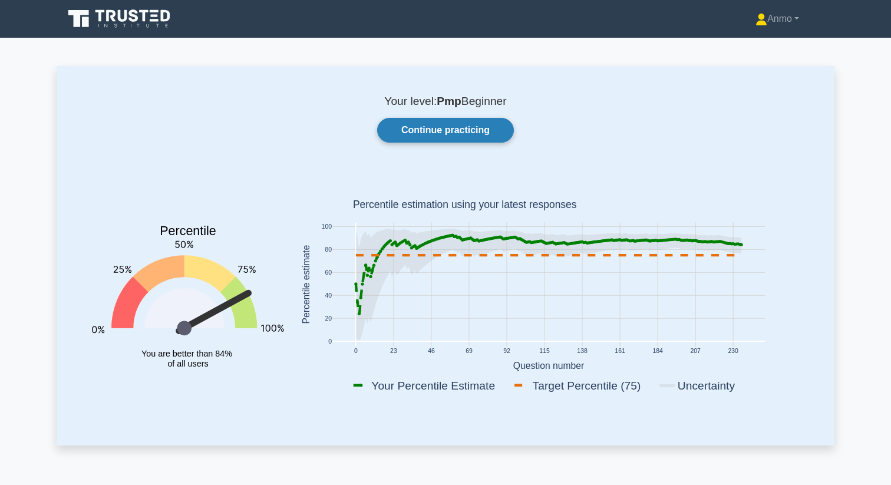
click at [403, 129] on link "Continue practicing" at bounding box center [445, 130] width 137 height 25
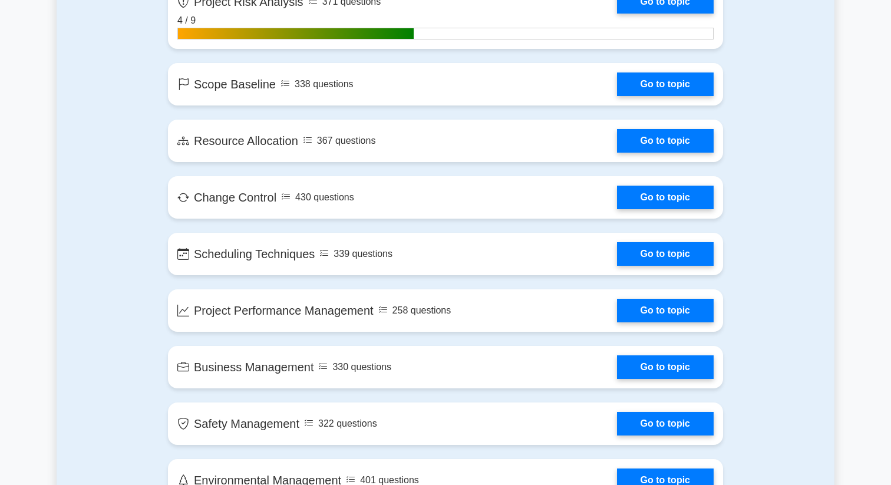
scroll to position [1852, 0]
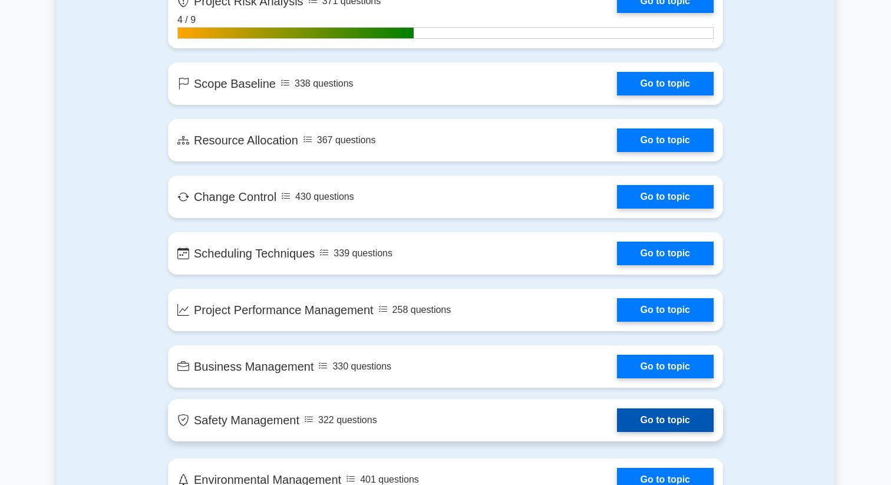
click at [617, 416] on link "Go to topic" at bounding box center [665, 421] width 97 height 24
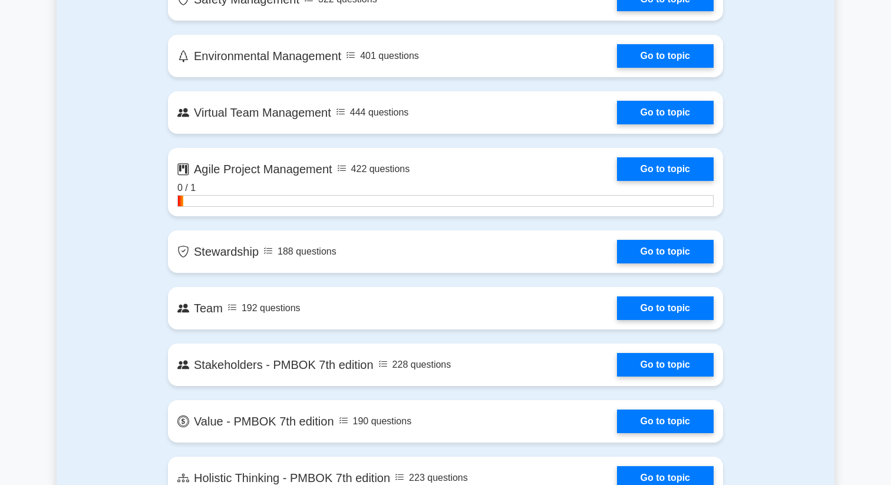
scroll to position [2330, 0]
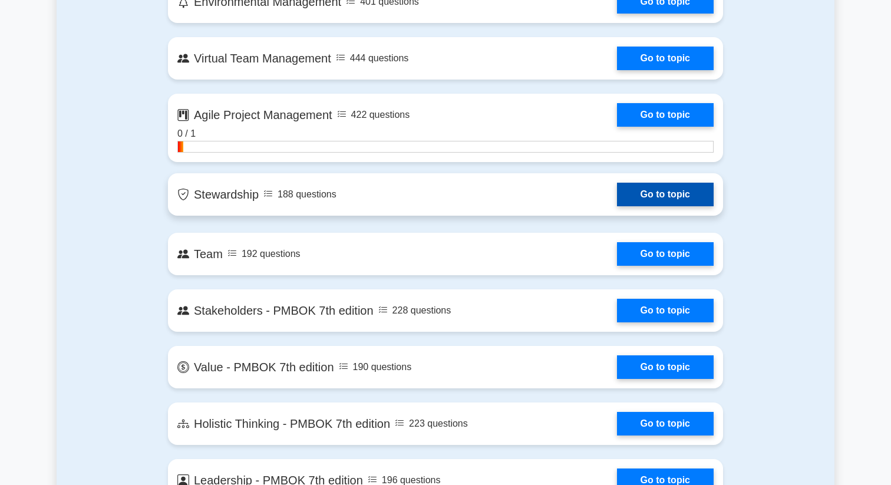
click at [617, 197] on link "Go to topic" at bounding box center [665, 195] width 97 height 24
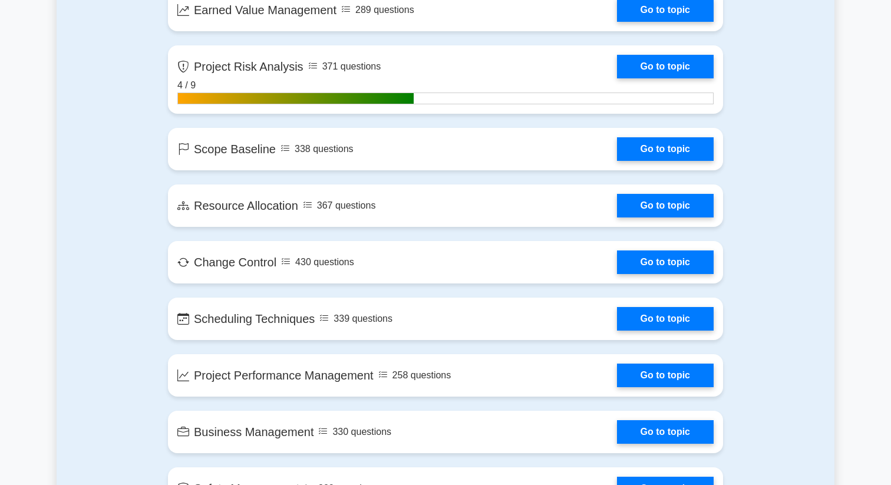
scroll to position [1786, 0]
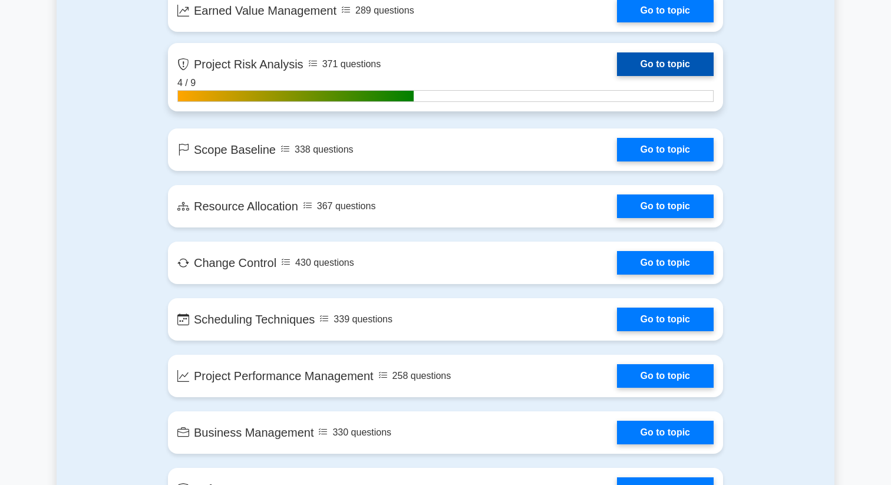
click at [656, 69] on link "Go to topic" at bounding box center [665, 64] width 97 height 24
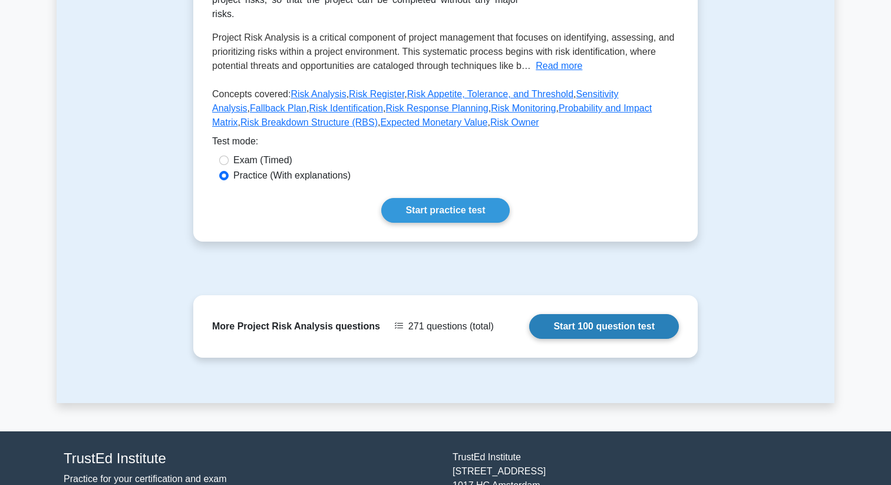
click at [567, 331] on link "Start 100 question test" at bounding box center [604, 326] width 150 height 25
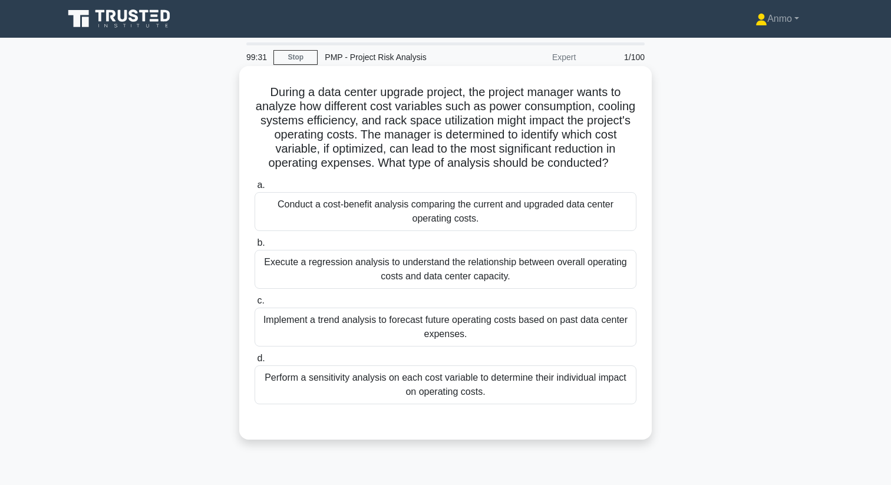
click at [515, 382] on div "Perform a sensitivity analysis on each cost variable to determine their individ…" at bounding box center [446, 385] width 382 height 39
click at [255, 363] on input "d. Perform a sensitivity analysis on each cost variable to determine their indi…" at bounding box center [255, 359] width 0 height 8
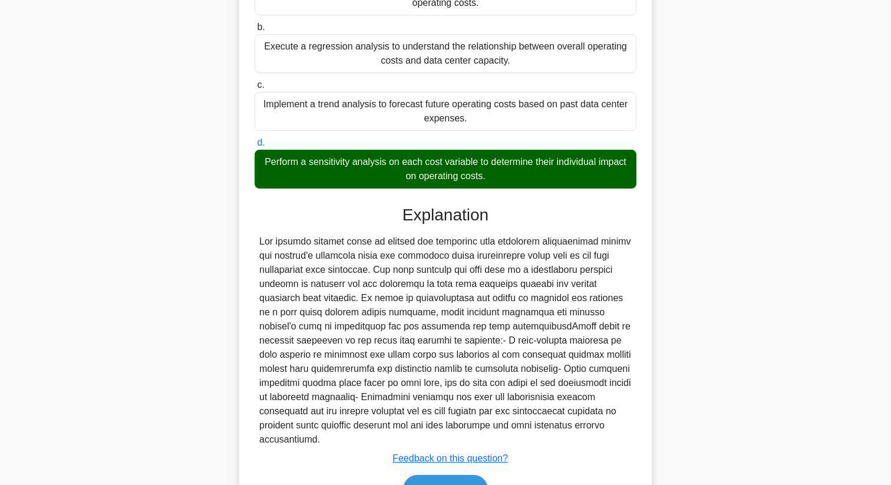
scroll to position [270, 0]
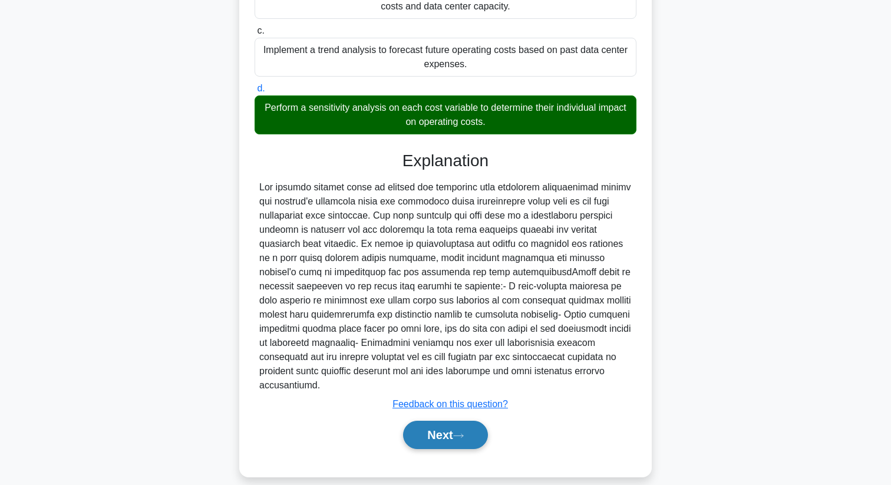
click at [458, 421] on button "Next" at bounding box center [445, 435] width 84 height 28
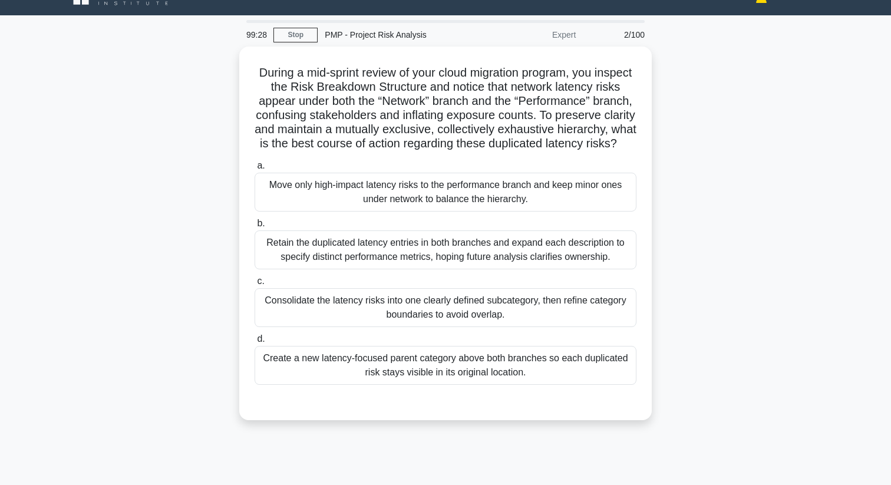
scroll to position [0, 0]
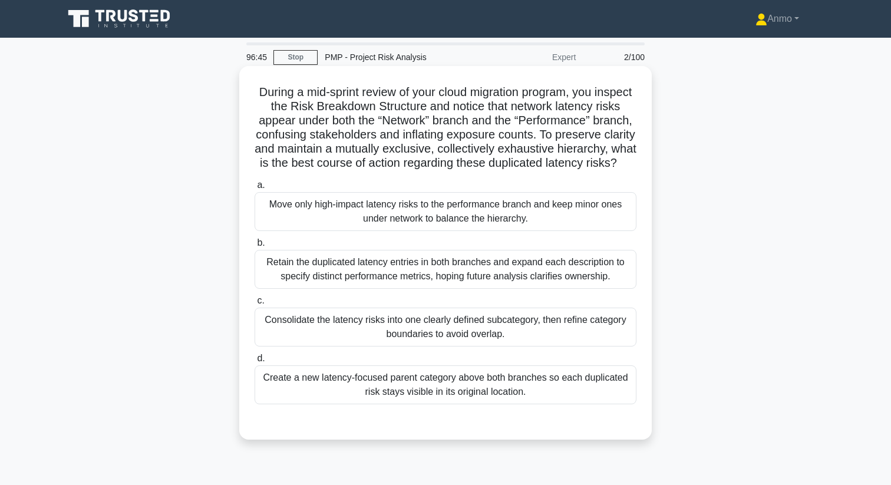
click at [469, 332] on div "Consolidate the latency risks into one clearly defined subcategory, then refine…" at bounding box center [446, 327] width 382 height 39
click at [255, 305] on input "c. Consolidate the latency risks into one clearly defined subcategory, then ref…" at bounding box center [255, 301] width 0 height 8
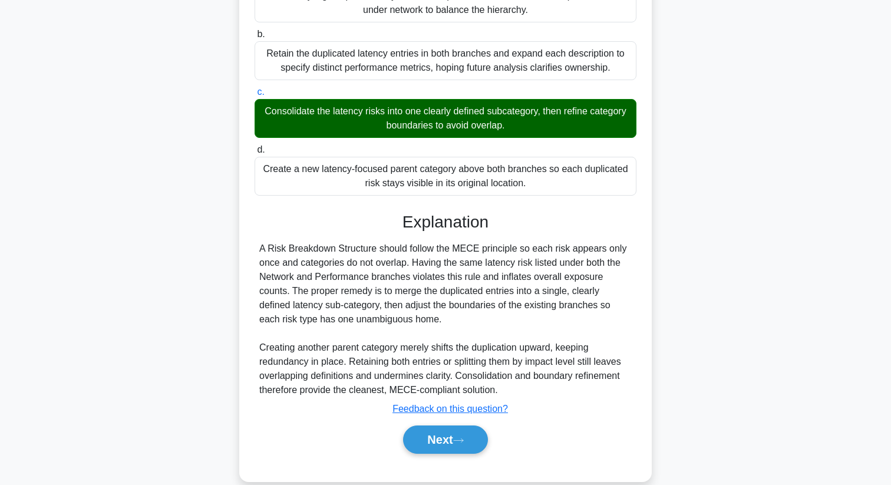
scroll to position [216, 0]
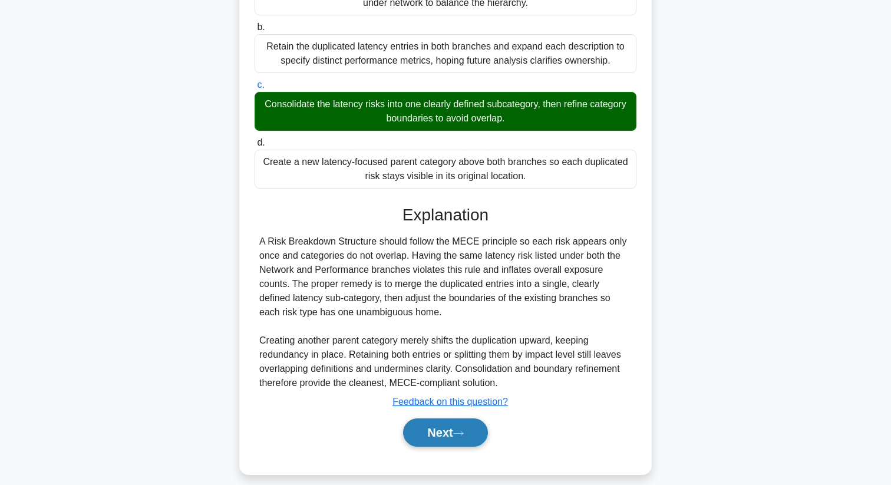
click at [472, 431] on button "Next" at bounding box center [445, 433] width 84 height 28
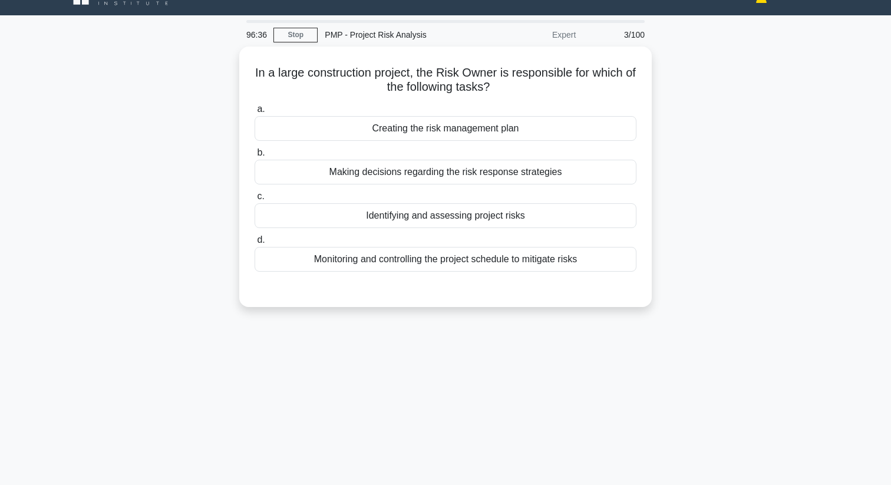
scroll to position [0, 0]
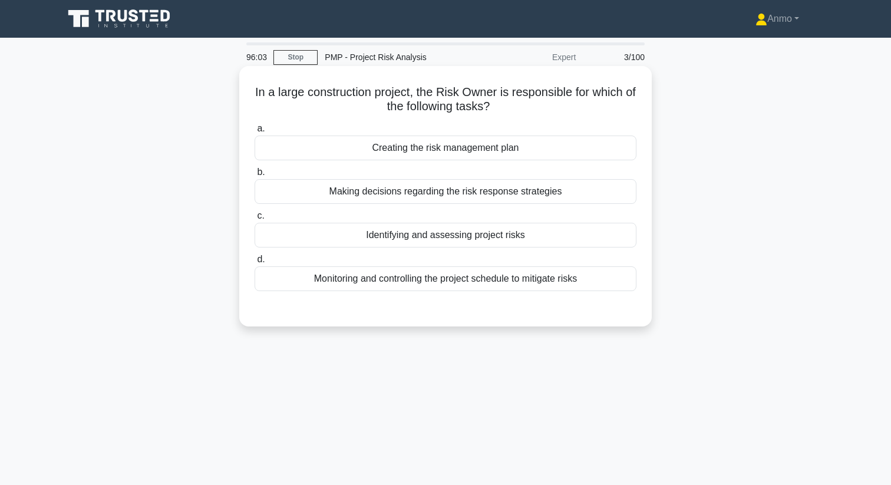
click at [521, 196] on div "Making decisions regarding the risk response strategies" at bounding box center [446, 191] width 382 height 25
click at [255, 176] on input "b. Making decisions regarding the risk response strategies" at bounding box center [255, 173] width 0 height 8
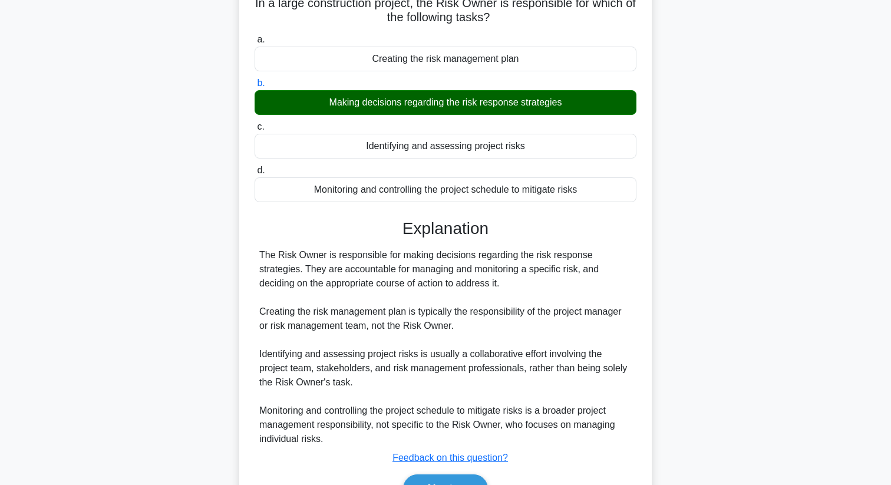
scroll to position [157, 0]
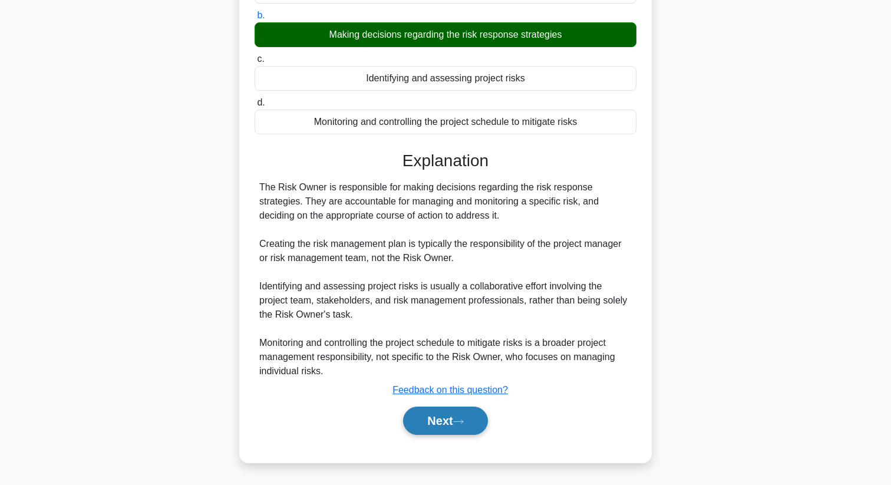
click at [449, 418] on button "Next" at bounding box center [445, 421] width 84 height 28
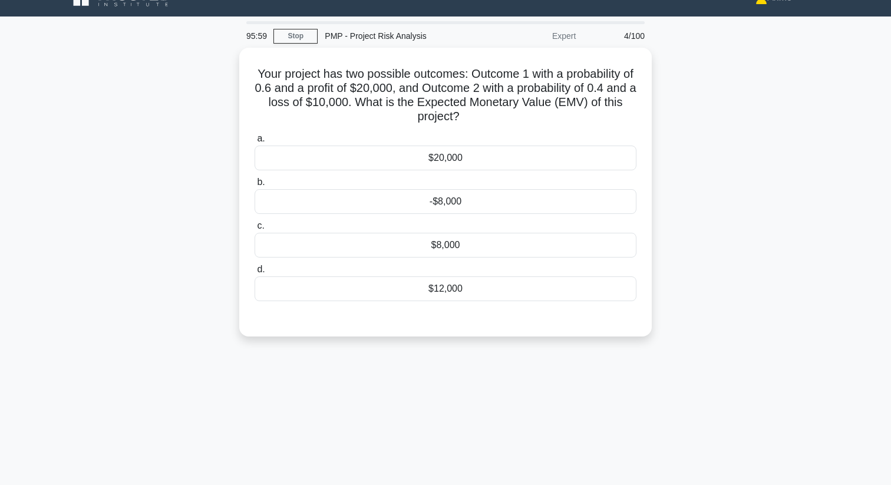
scroll to position [0, 0]
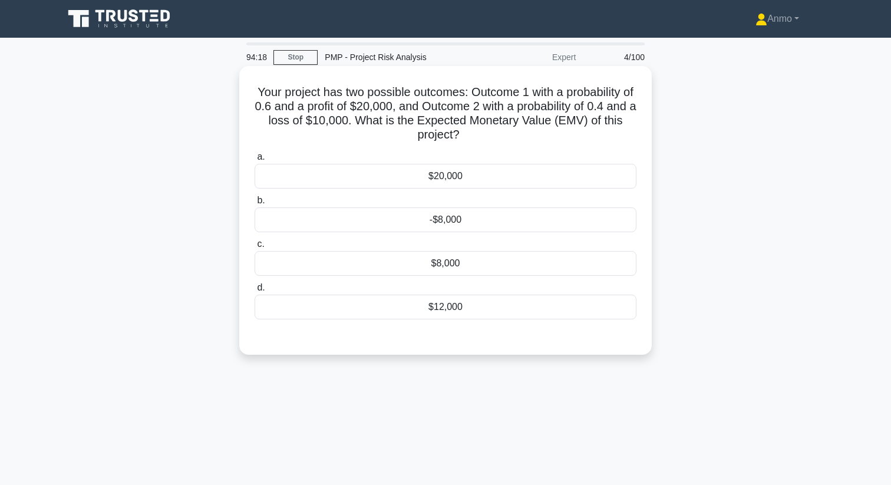
click at [446, 262] on div "$8,000" at bounding box center [446, 263] width 382 height 25
click at [255, 248] on input "c. $8,000" at bounding box center [255, 245] width 0 height 8
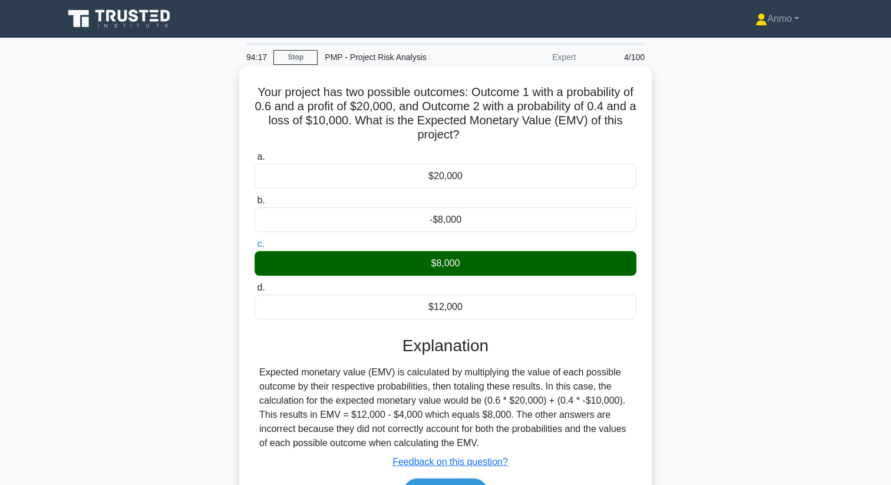
scroll to position [152, 0]
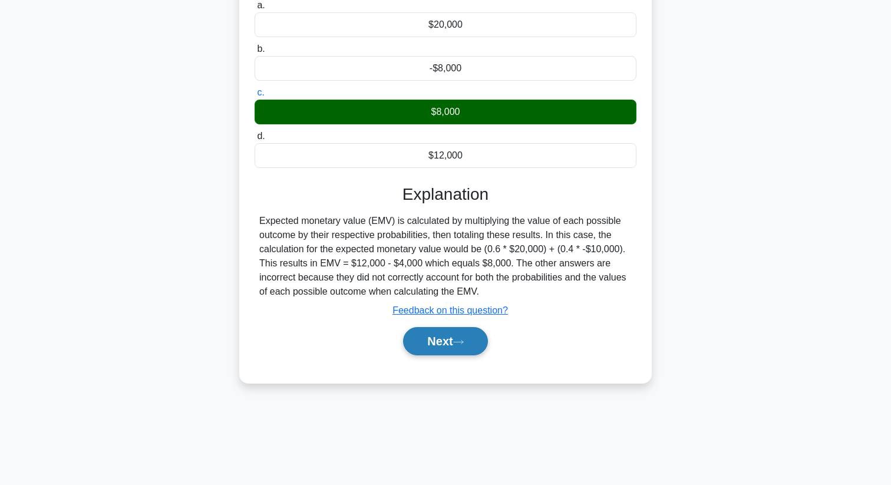
click at [455, 352] on button "Next" at bounding box center [445, 341] width 84 height 28
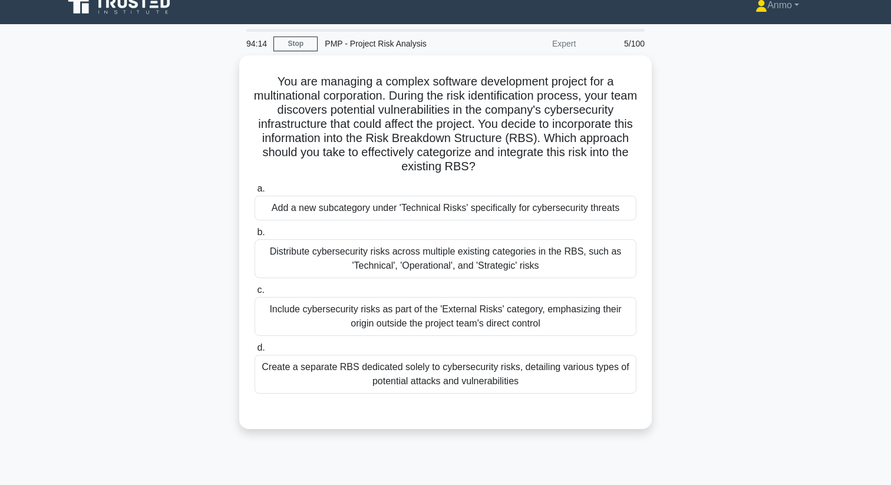
scroll to position [0, 0]
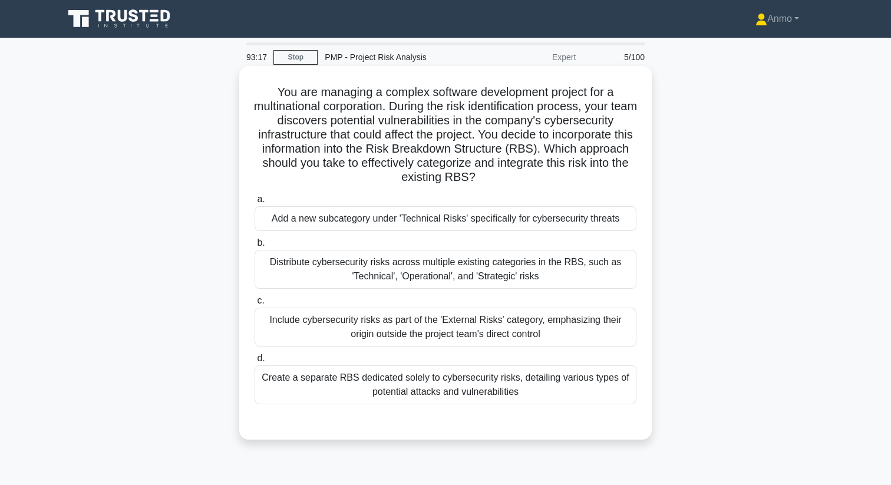
click at [439, 221] on div "Add a new subcategory under 'Technical Risks' specifically for cybersecurity th…" at bounding box center [446, 218] width 382 height 25
click at [255, 203] on input "a. Add a new subcategory under 'Technical Risks' specifically for cybersecurity…" at bounding box center [255, 200] width 0 height 8
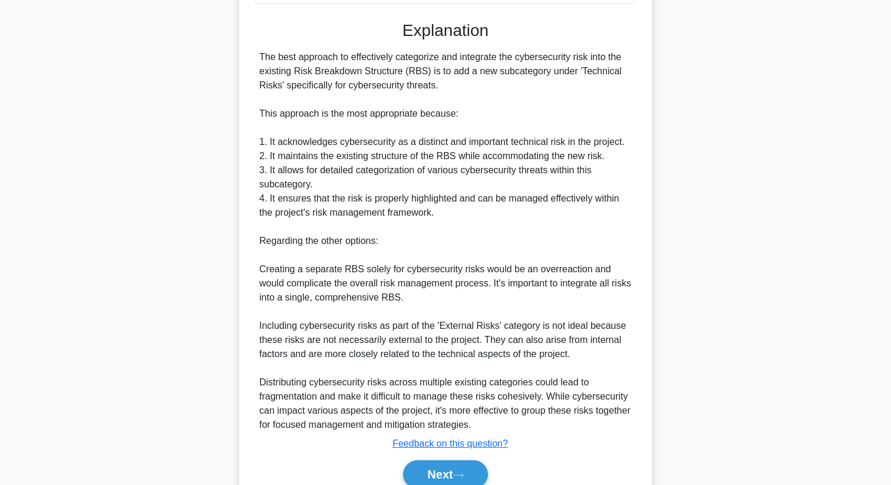
scroll to position [441, 0]
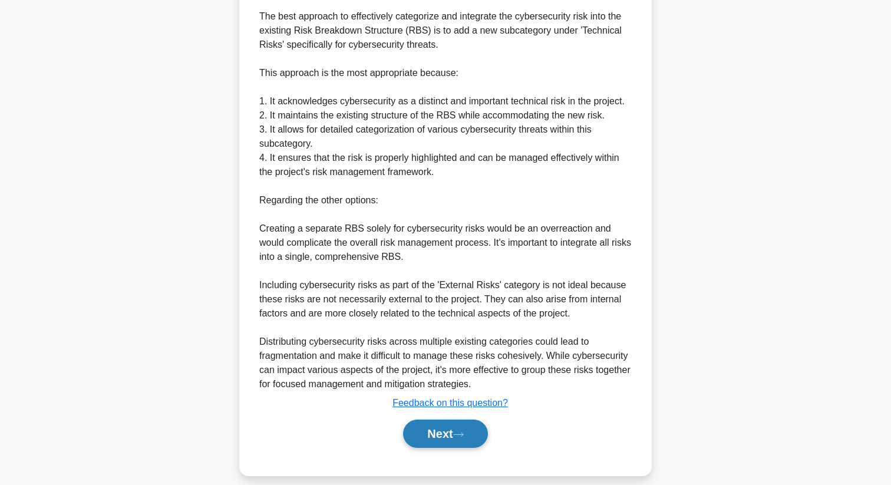
click at [434, 431] on button "Next" at bounding box center [445, 434] width 84 height 28
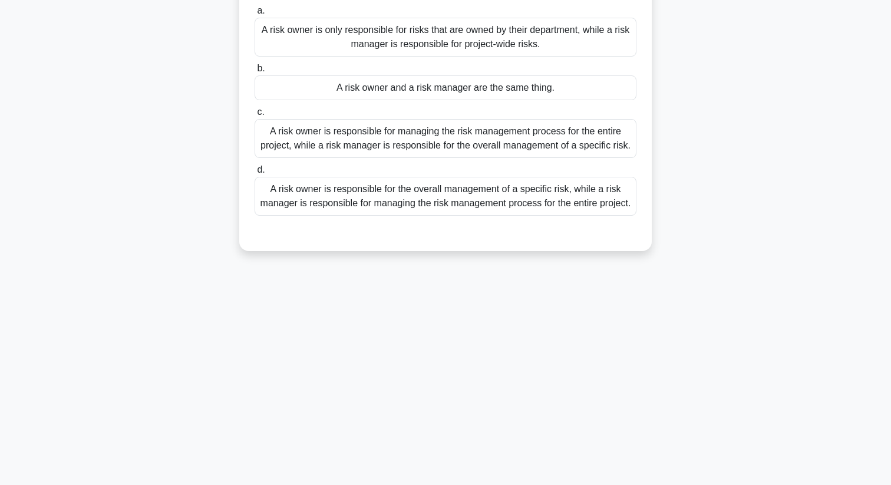
scroll to position [0, 0]
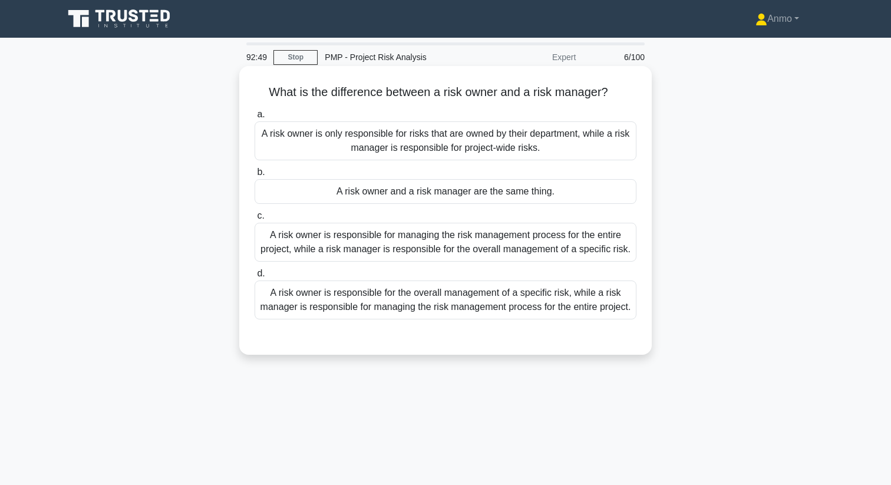
click at [428, 320] on div "A risk owner is responsible for the overall management of a specific risk, whil…" at bounding box center [446, 300] width 382 height 39
click at [255, 278] on input "d. A risk owner is responsible for the overall management of a specific risk, w…" at bounding box center [255, 274] width 0 height 8
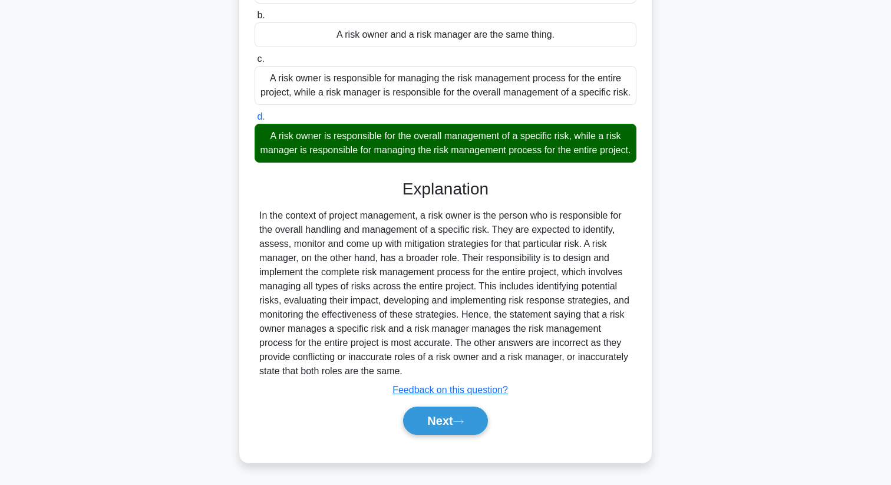
scroll to position [171, 0]
click at [433, 417] on button "Next" at bounding box center [445, 421] width 84 height 28
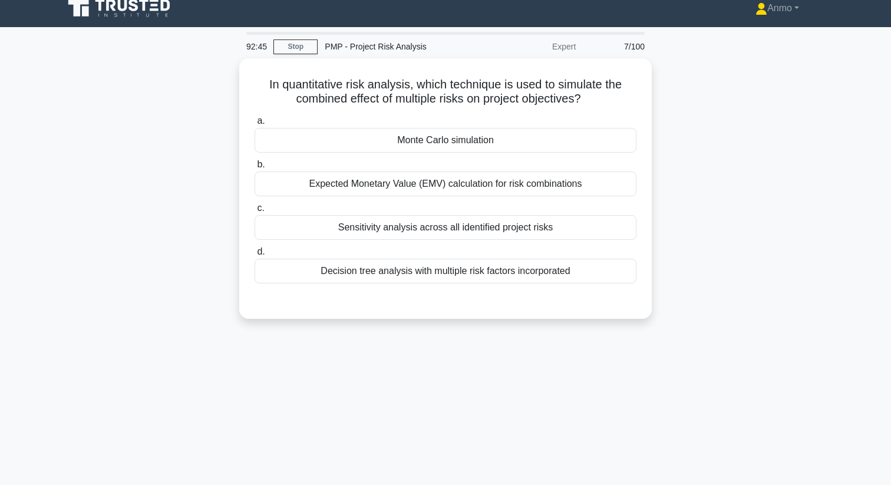
scroll to position [0, 0]
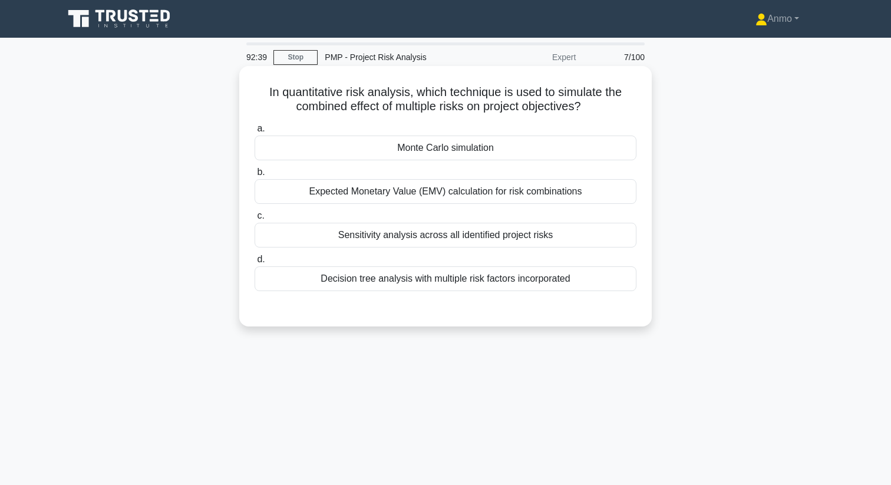
click at [451, 143] on div "Monte Carlo simulation" at bounding box center [446, 148] width 382 height 25
click at [255, 133] on input "a. Monte Carlo simulation" at bounding box center [255, 129] width 0 height 8
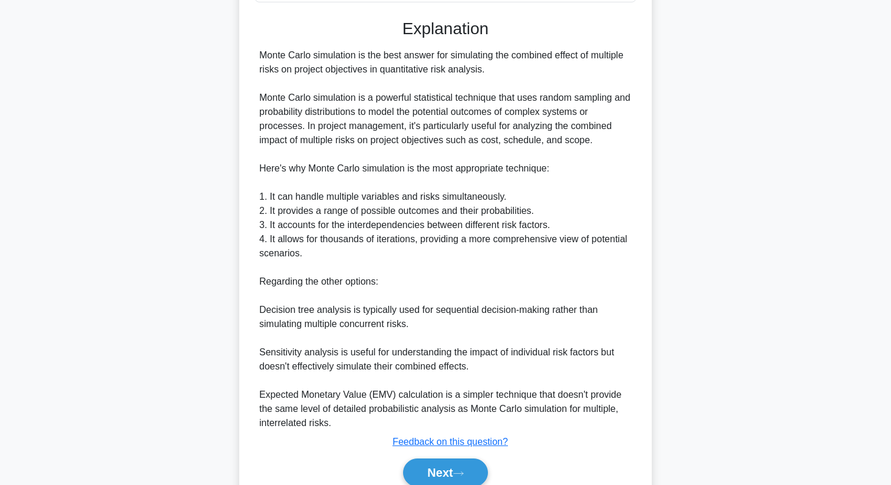
scroll to position [341, 0]
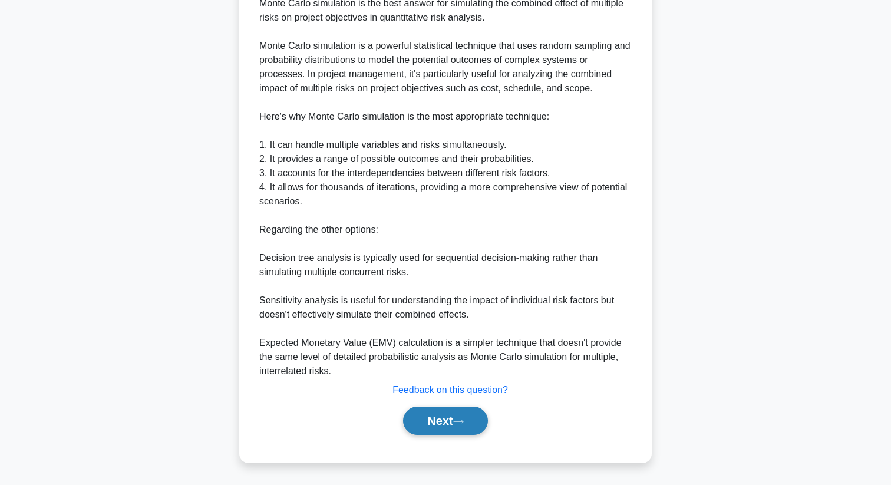
click at [436, 420] on button "Next" at bounding box center [445, 421] width 84 height 28
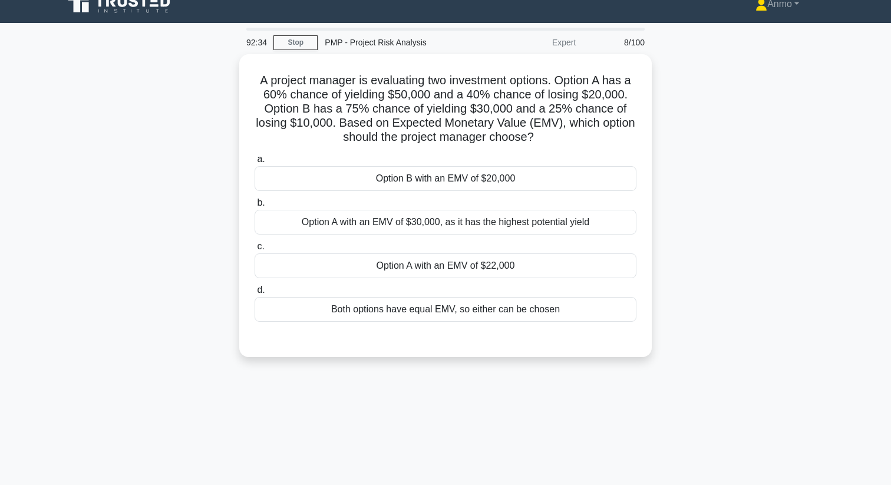
scroll to position [0, 0]
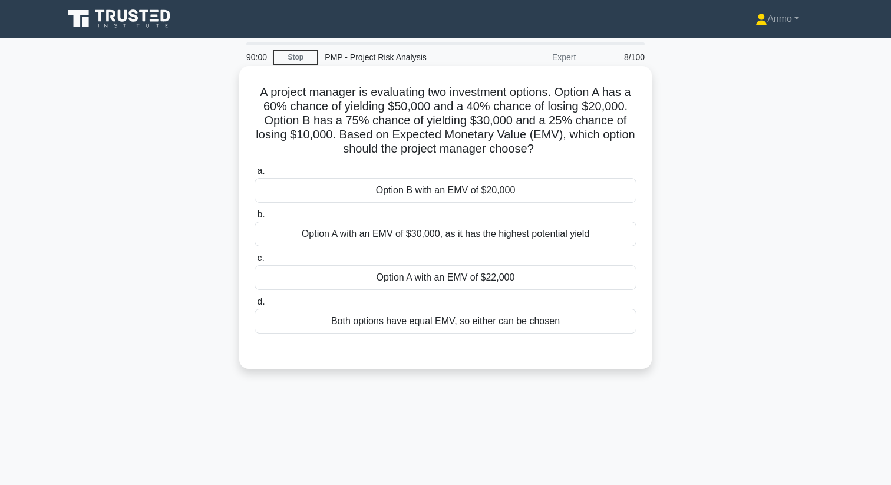
click at [509, 278] on div "Option A with an EMV of $22,000" at bounding box center [446, 277] width 382 height 25
click at [255, 262] on input "c. Option A with an EMV of $22,000" at bounding box center [255, 259] width 0 height 8
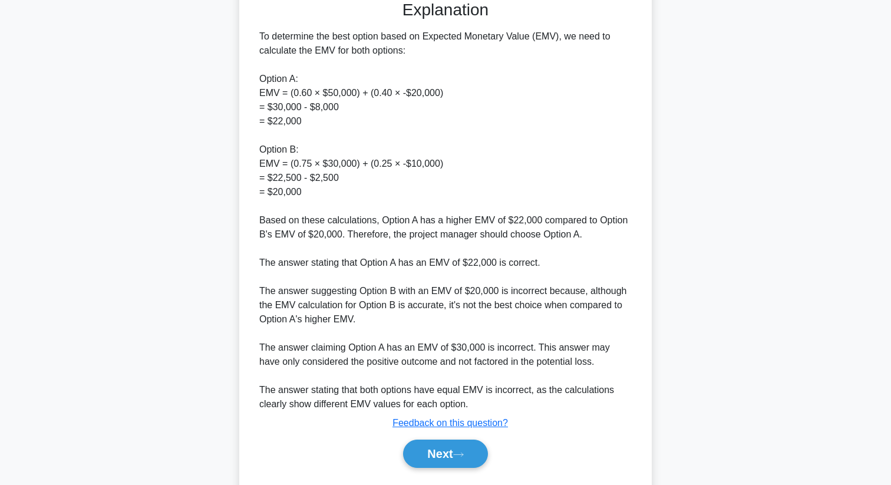
scroll to position [383, 0]
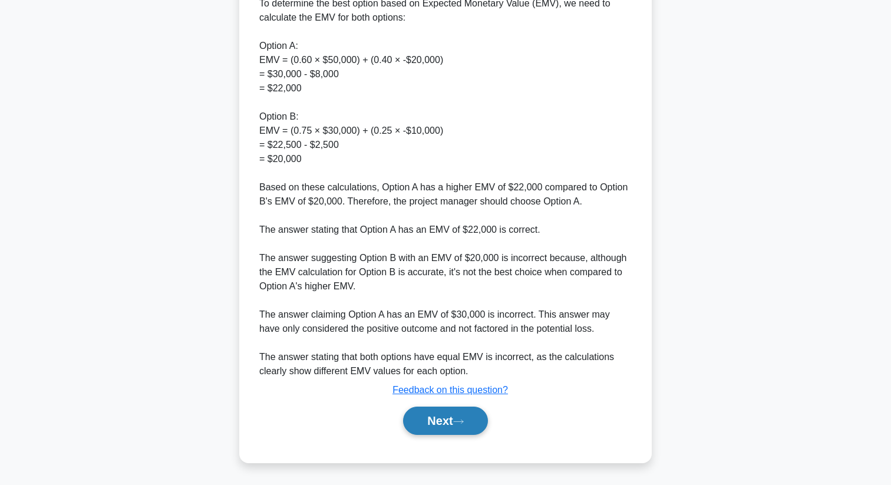
click at [461, 420] on icon at bounding box center [458, 422] width 11 height 6
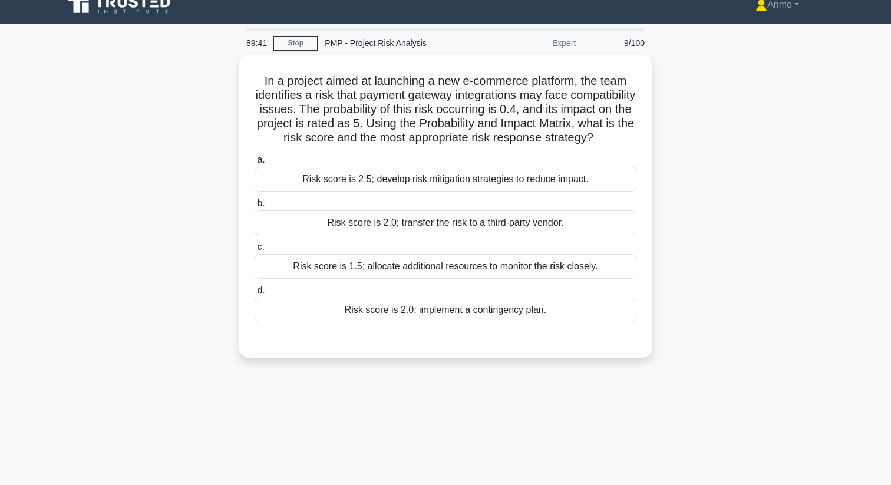
scroll to position [0, 0]
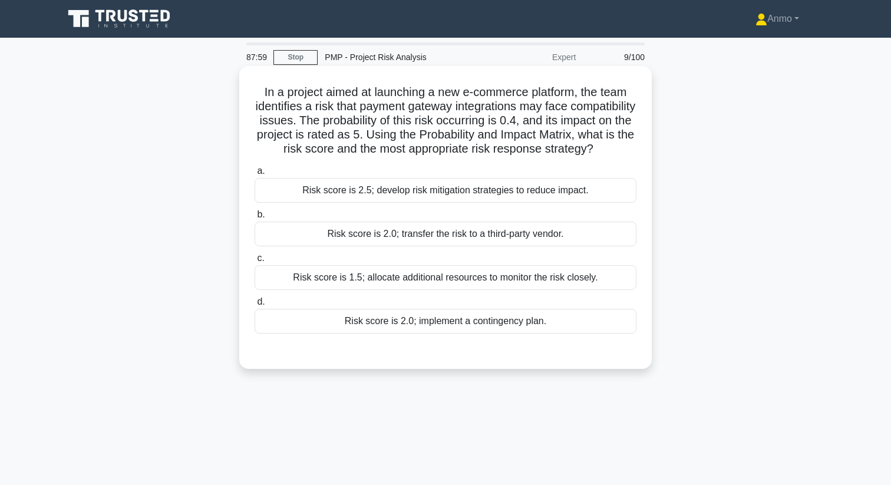
click at [459, 331] on div "Risk score is 2.0; implement a contingency plan." at bounding box center [446, 321] width 382 height 25
click at [255, 306] on input "d. Risk score is 2.0; implement a contingency plan." at bounding box center [255, 302] width 0 height 8
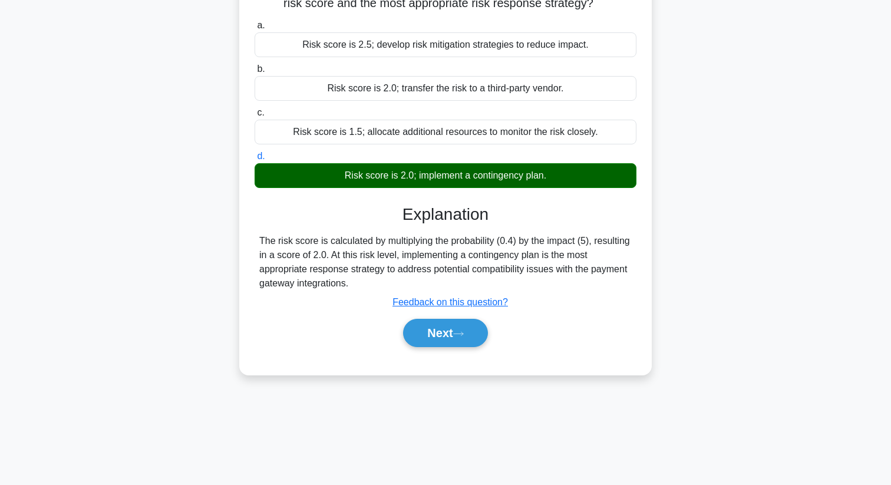
scroll to position [152, 0]
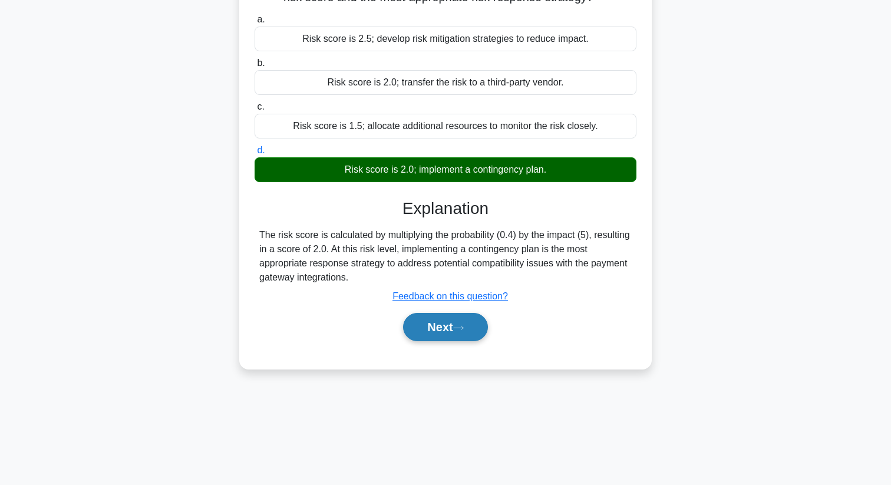
click at [456, 328] on button "Next" at bounding box center [445, 327] width 84 height 28
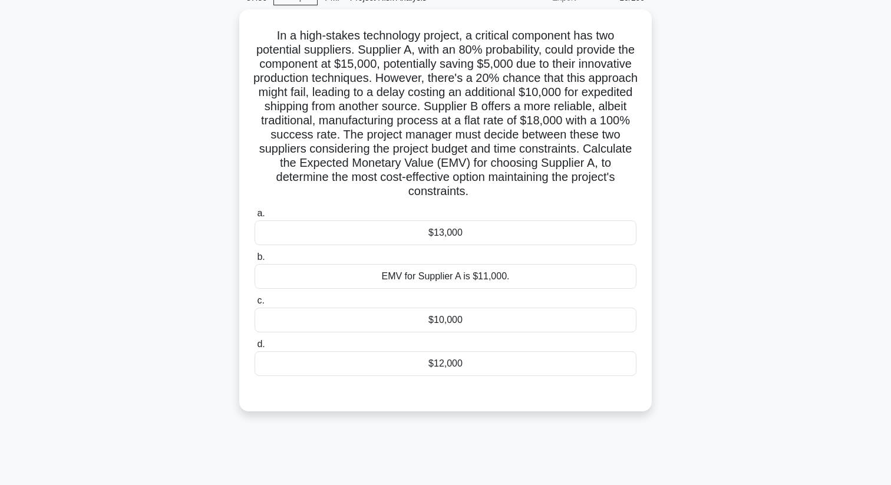
scroll to position [0, 0]
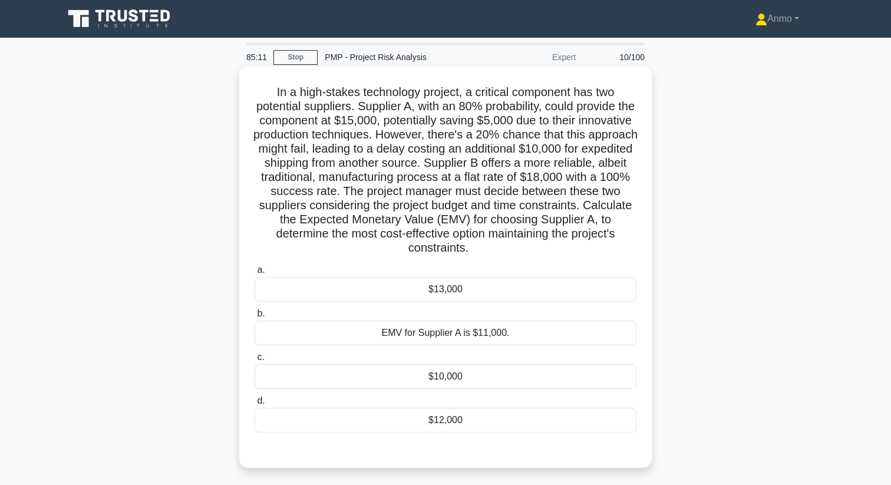
click at [424, 378] on div "$10,000" at bounding box center [446, 376] width 382 height 25
click at [255, 361] on input "c. $10,000" at bounding box center [255, 358] width 0 height 8
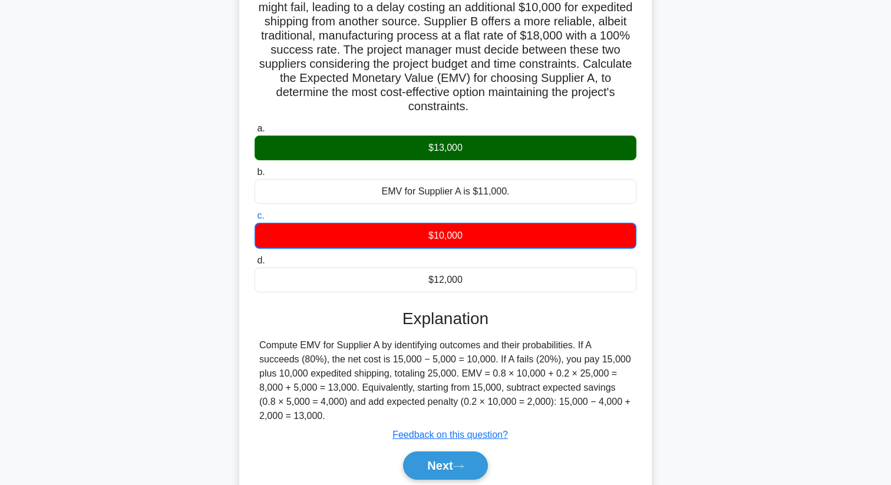
scroll to position [143, 0]
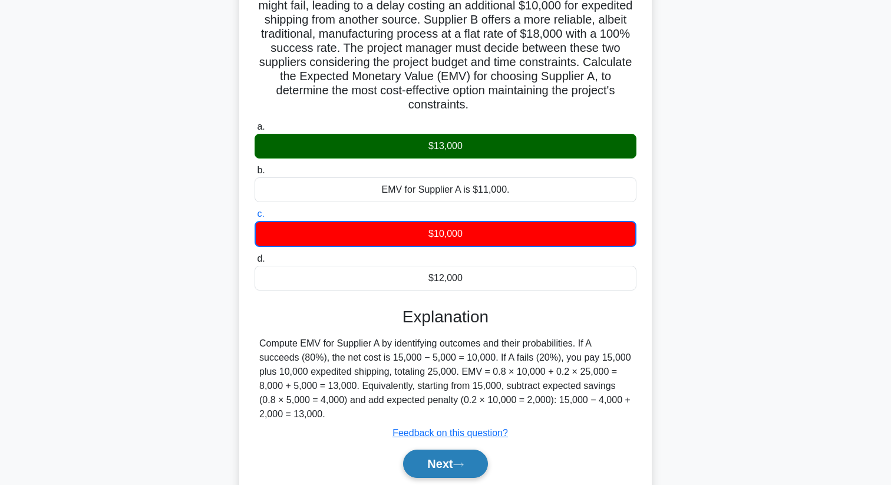
click at [465, 457] on button "Next" at bounding box center [445, 464] width 84 height 28
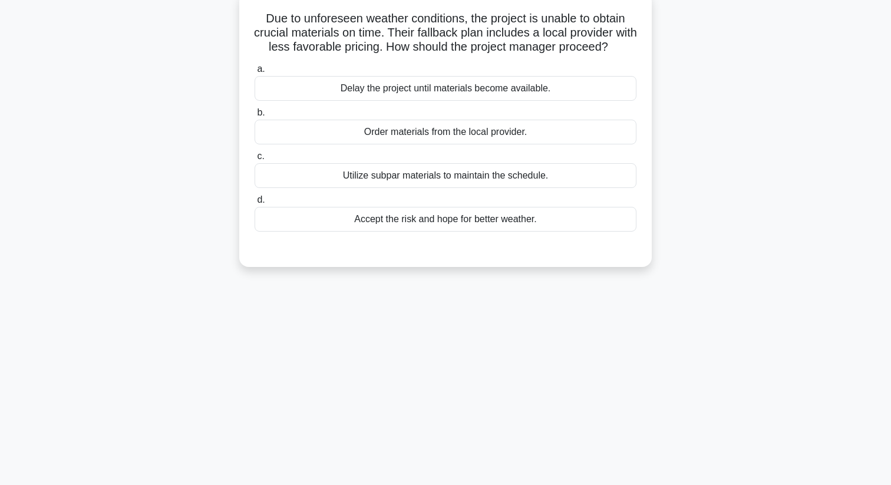
scroll to position [0, 0]
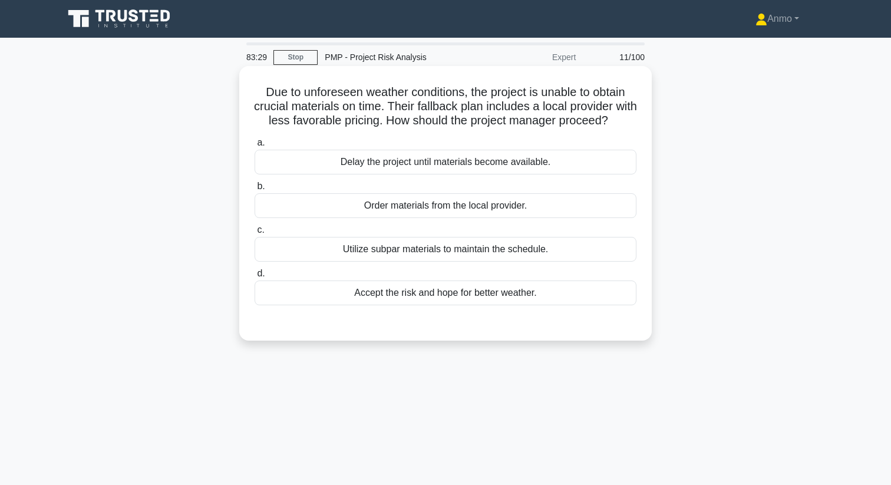
click at [434, 213] on div "Order materials from the local provider." at bounding box center [446, 205] width 382 height 25
click at [255, 190] on input "b. Order materials from the local provider." at bounding box center [255, 187] width 0 height 8
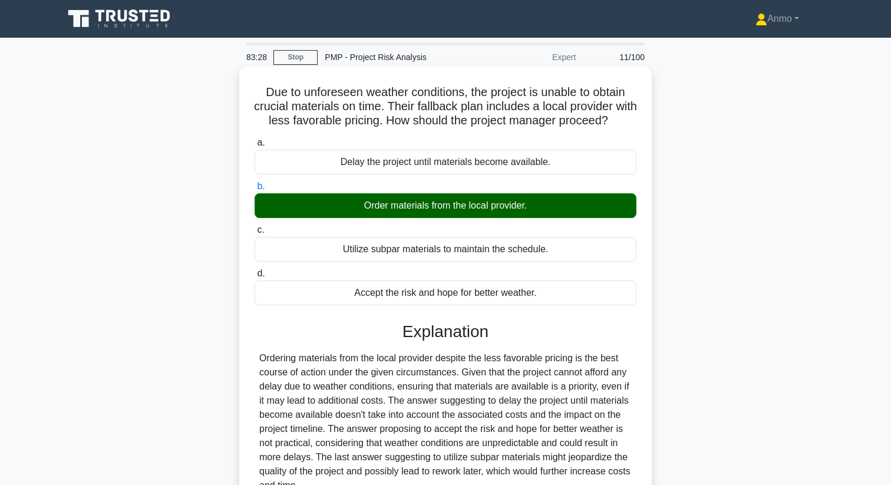
scroll to position [152, 0]
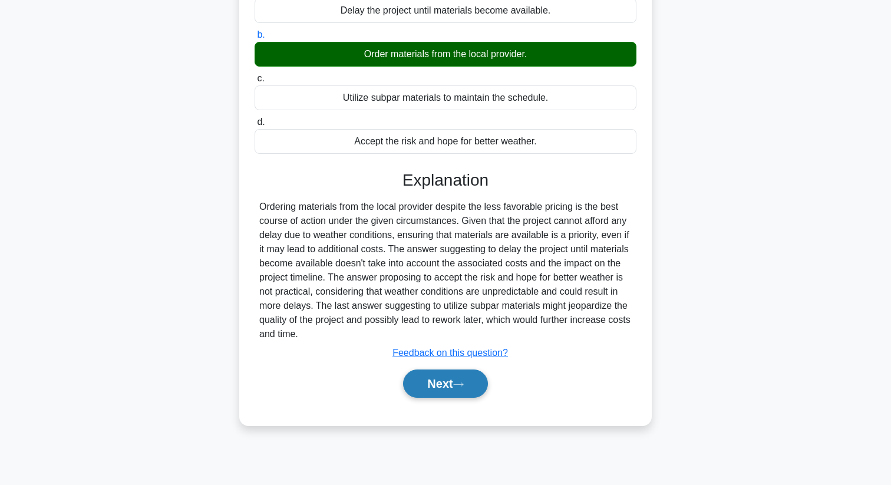
click at [440, 383] on button "Next" at bounding box center [445, 384] width 84 height 28
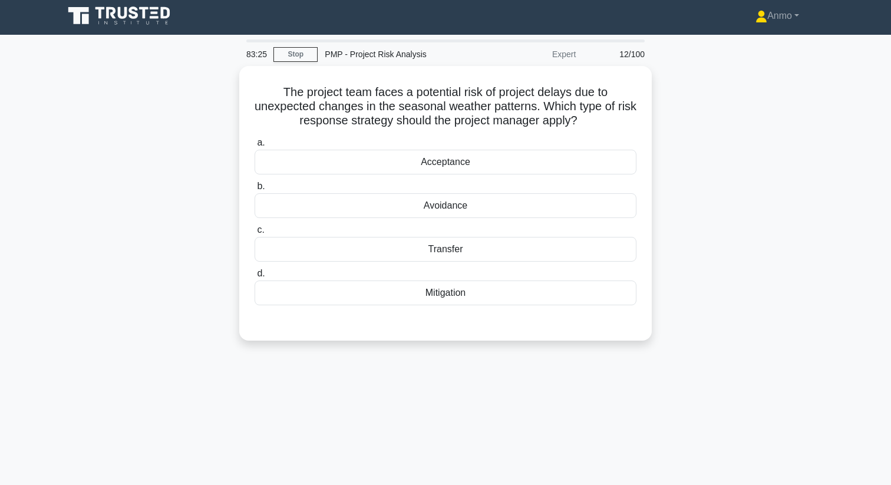
scroll to position [0, 0]
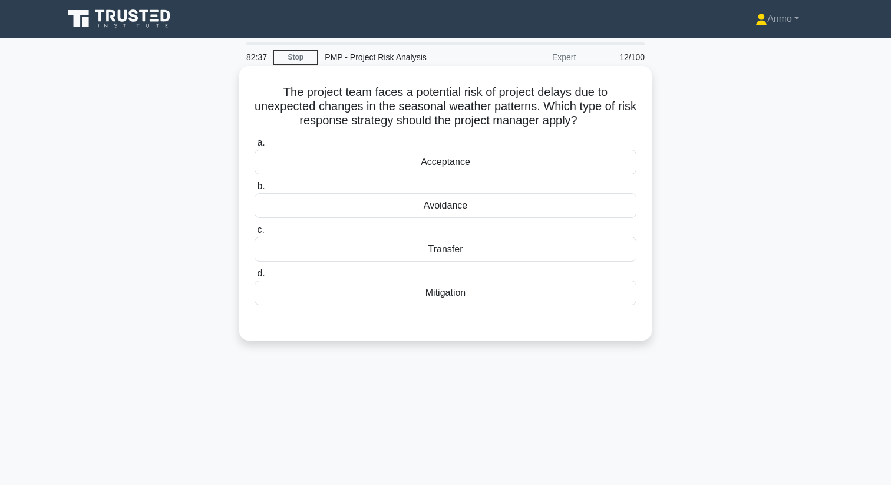
click at [465, 201] on div "Avoidance" at bounding box center [446, 205] width 382 height 25
click at [255, 190] on input "b. Avoidance" at bounding box center [255, 187] width 0 height 8
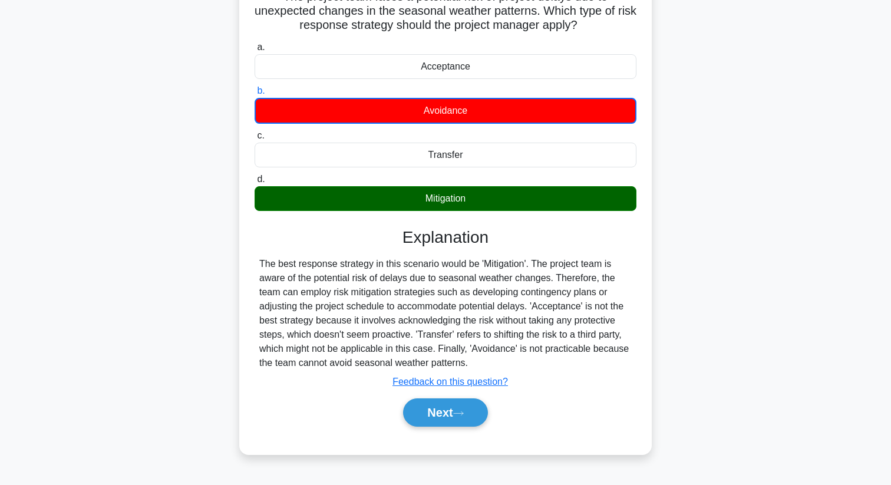
scroll to position [120, 0]
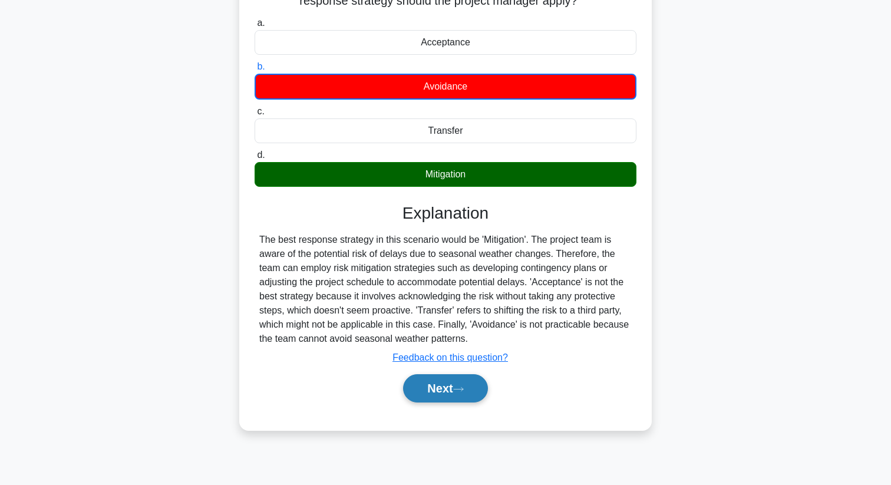
click at [437, 396] on button "Next" at bounding box center [445, 388] width 84 height 28
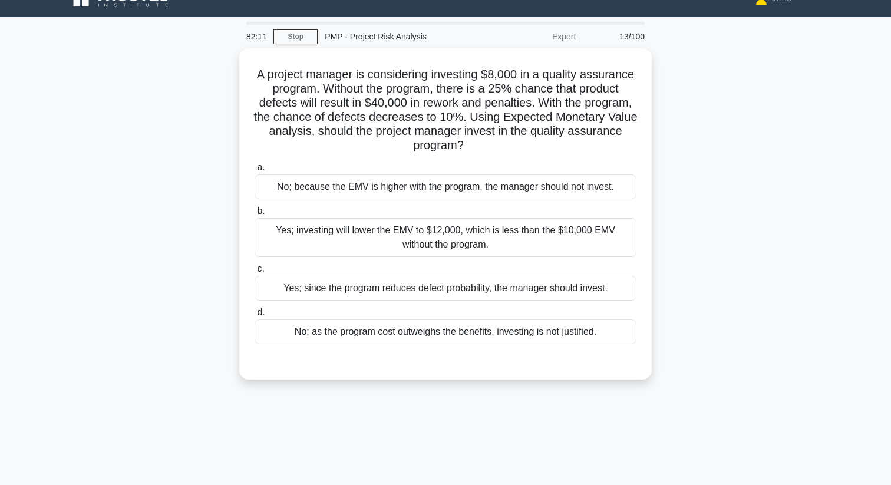
scroll to position [0, 0]
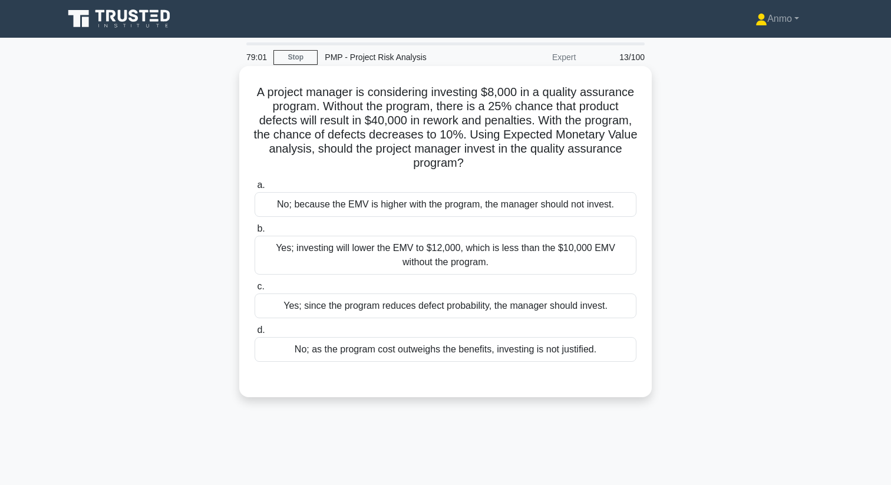
click at [473, 206] on div "No; because the EMV is higher with the program, the manager should not invest." at bounding box center [446, 204] width 382 height 25
click at [255, 189] on input "a. No; because the EMV is higher with the program, the manager should not inves…" at bounding box center [255, 186] width 0 height 8
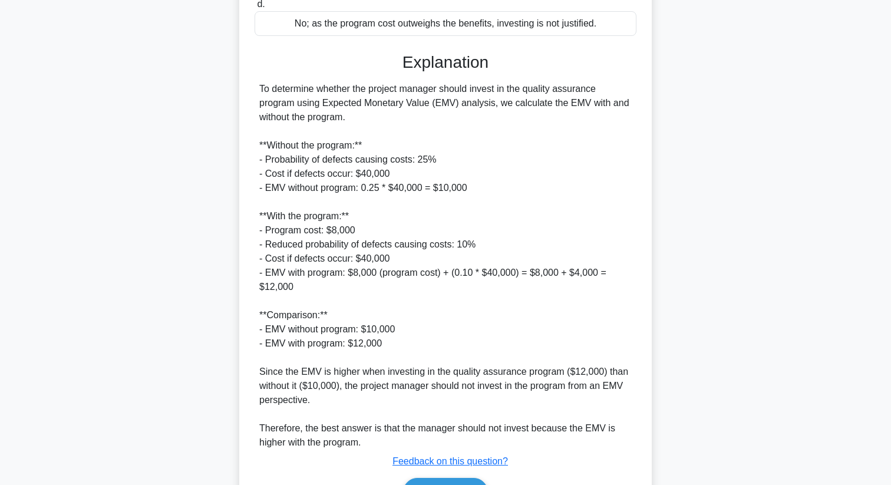
scroll to position [397, 0]
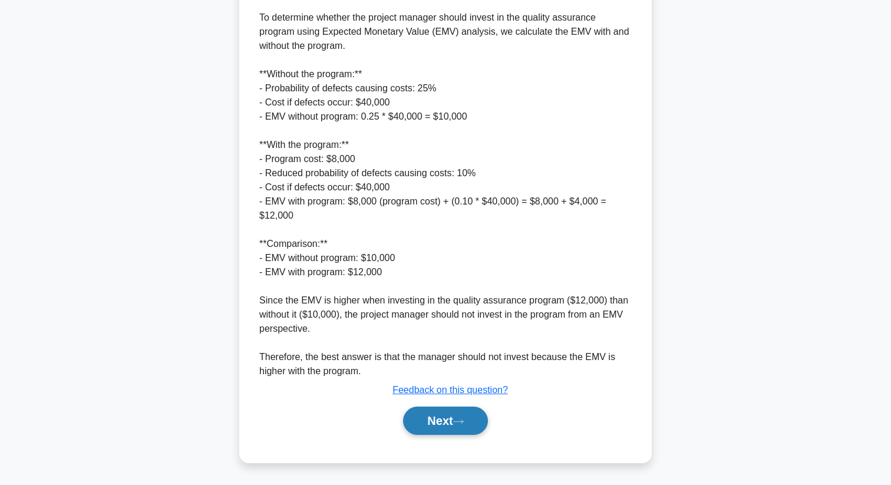
click at [454, 425] on button "Next" at bounding box center [445, 421] width 84 height 28
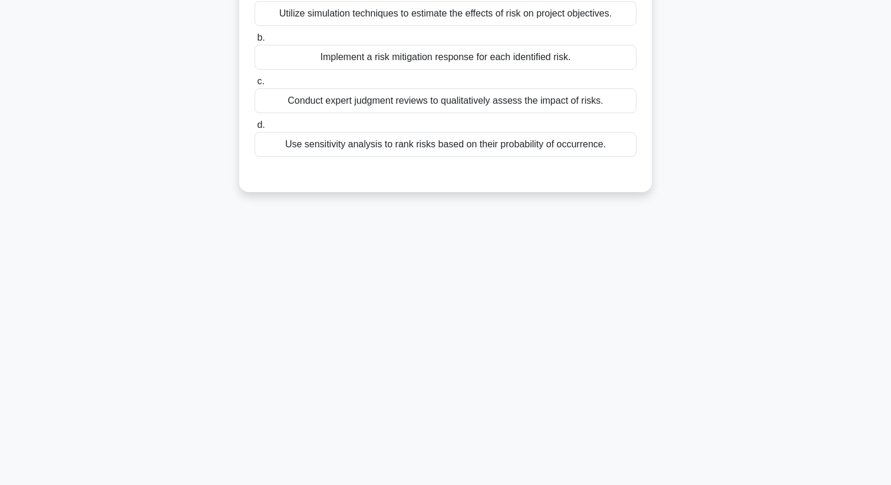
scroll to position [0, 0]
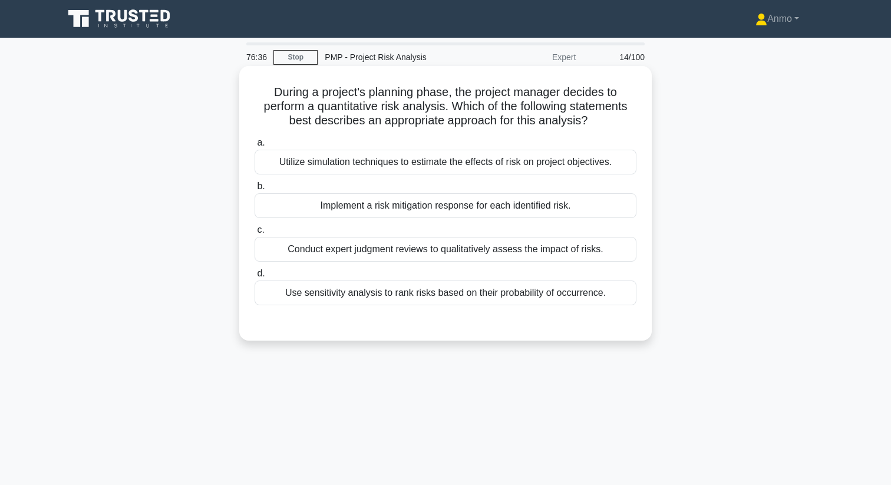
click at [458, 169] on div "Utilize simulation techniques to estimate the effects of risk on project object…" at bounding box center [446, 162] width 382 height 25
click at [255, 147] on input "a. Utilize simulation techniques to estimate the effects of risk on project obj…" at bounding box center [255, 143] width 0 height 8
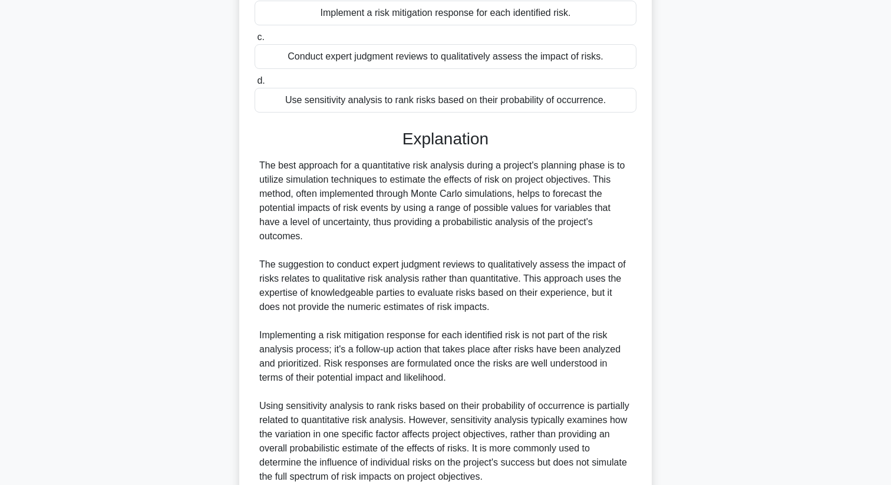
scroll to position [298, 0]
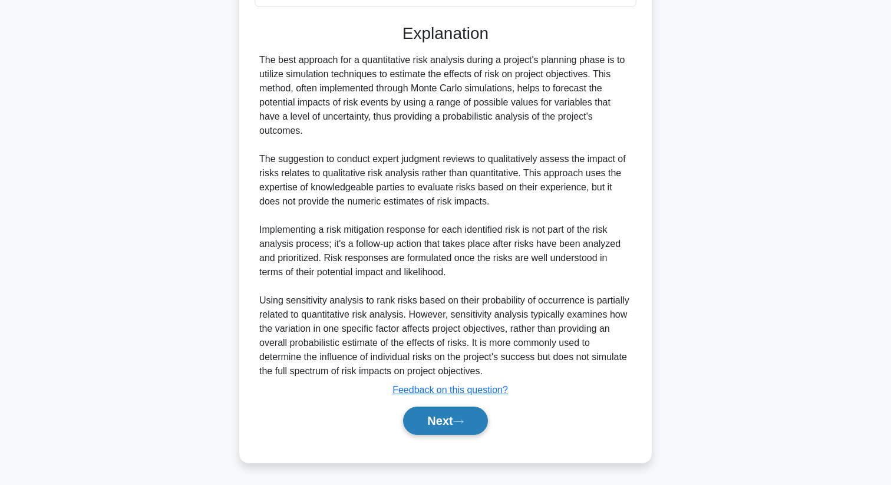
click at [439, 420] on button "Next" at bounding box center [445, 421] width 84 height 28
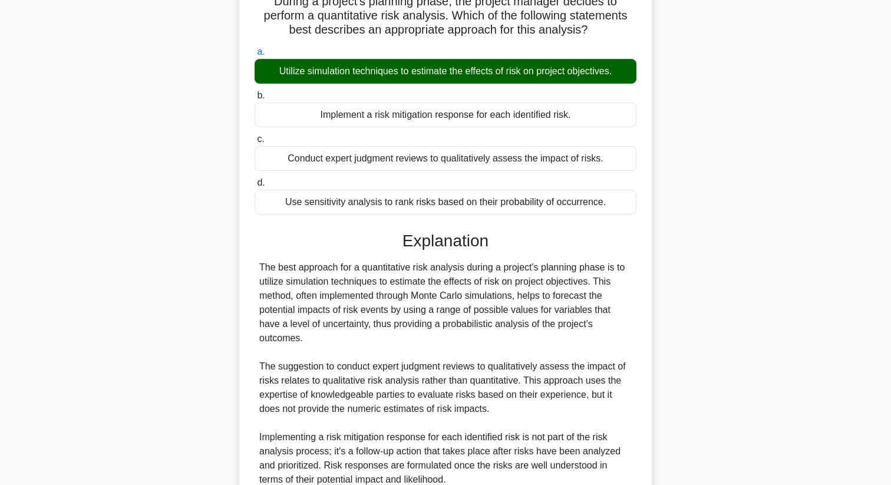
scroll to position [0, 0]
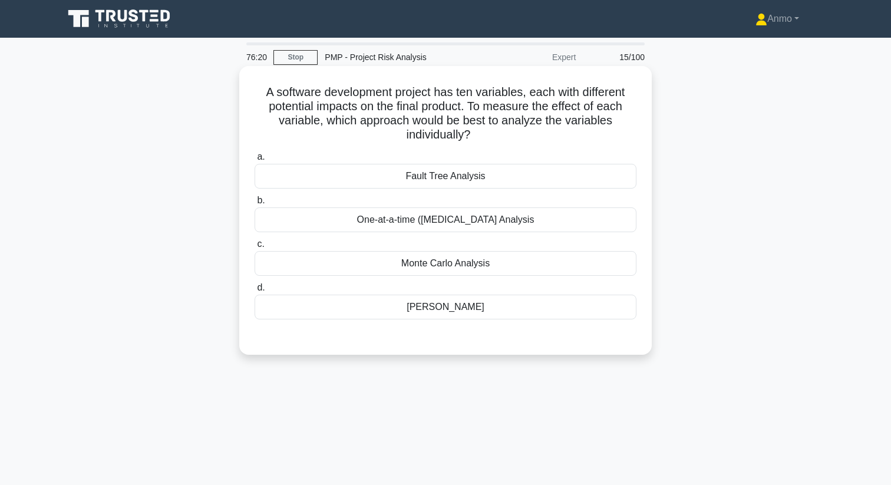
click at [440, 227] on div "One-at-a-time (OAT) Sensitivity Analysis" at bounding box center [446, 220] width 382 height 25
click at [255, 205] on input "b. One-at-a-time (OAT) Sensitivity Analysis" at bounding box center [255, 201] width 0 height 8
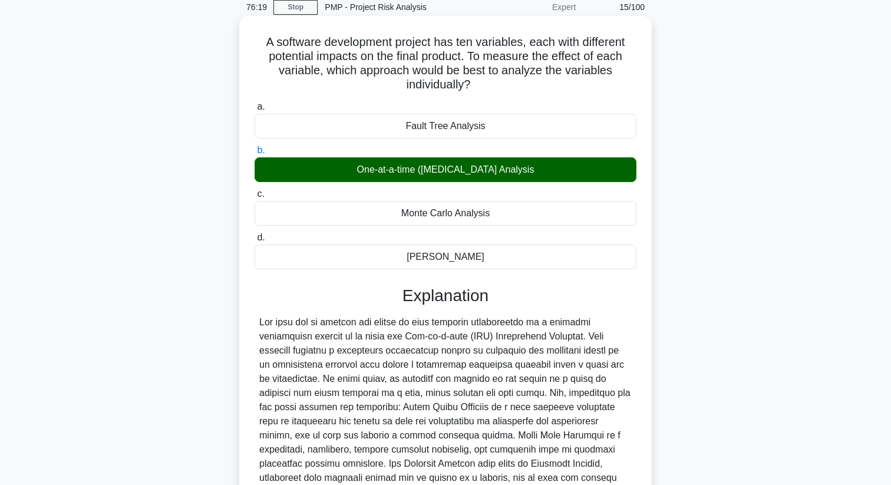
scroll to position [157, 0]
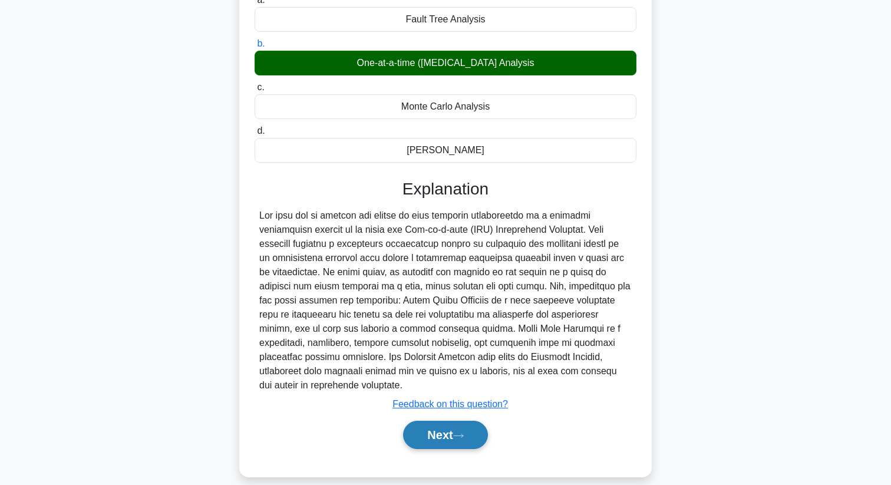
click at [463, 421] on button "Next" at bounding box center [445, 435] width 84 height 28
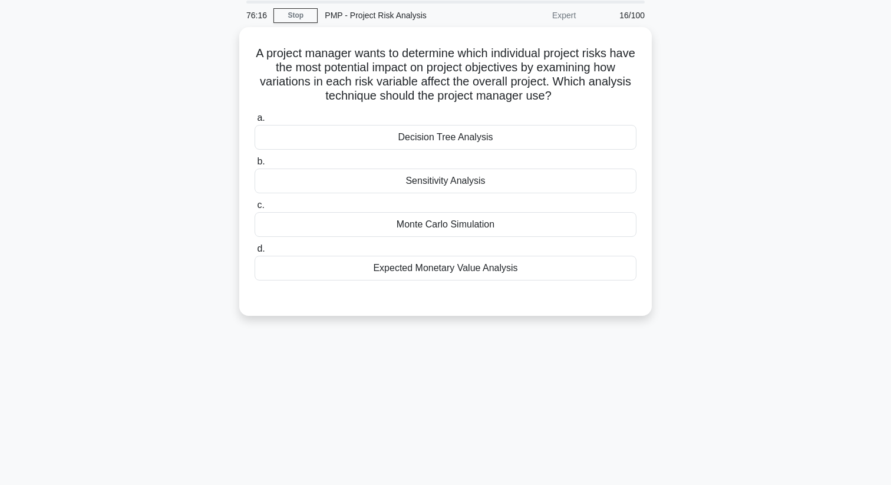
scroll to position [0, 0]
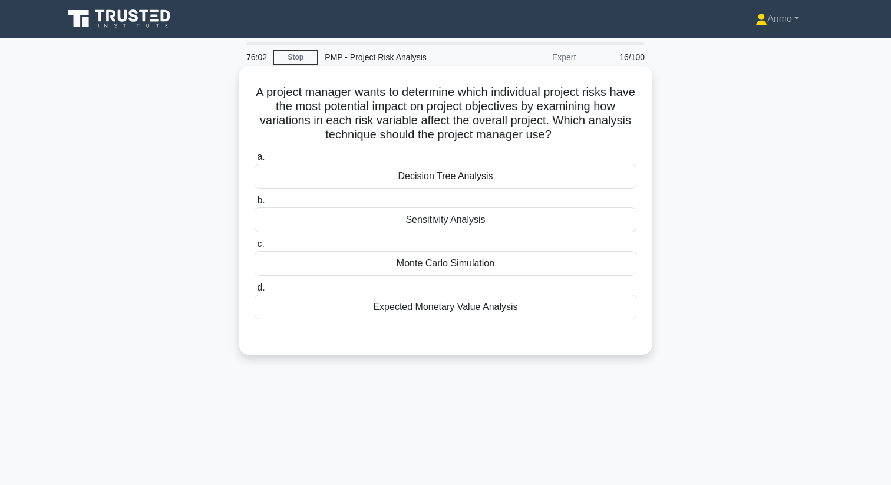
click at [484, 216] on div "Sensitivity Analysis" at bounding box center [446, 220] width 382 height 25
click at [255, 205] on input "b. Sensitivity Analysis" at bounding box center [255, 201] width 0 height 8
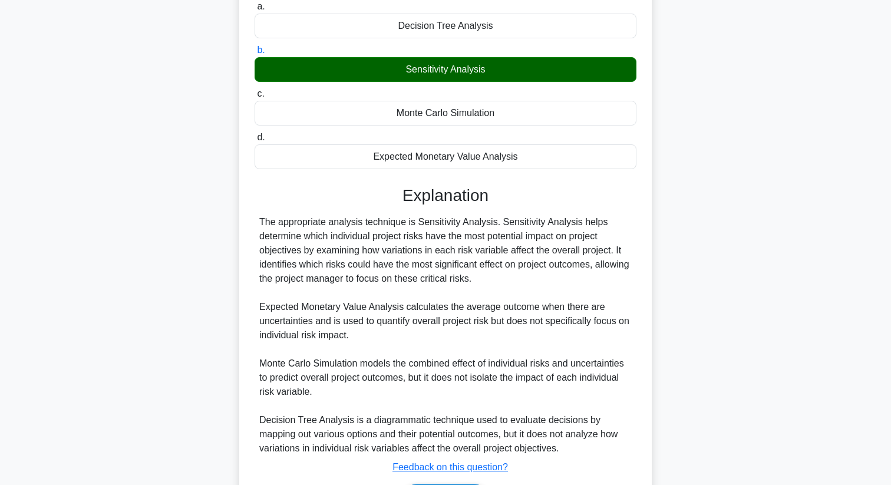
scroll to position [228, 0]
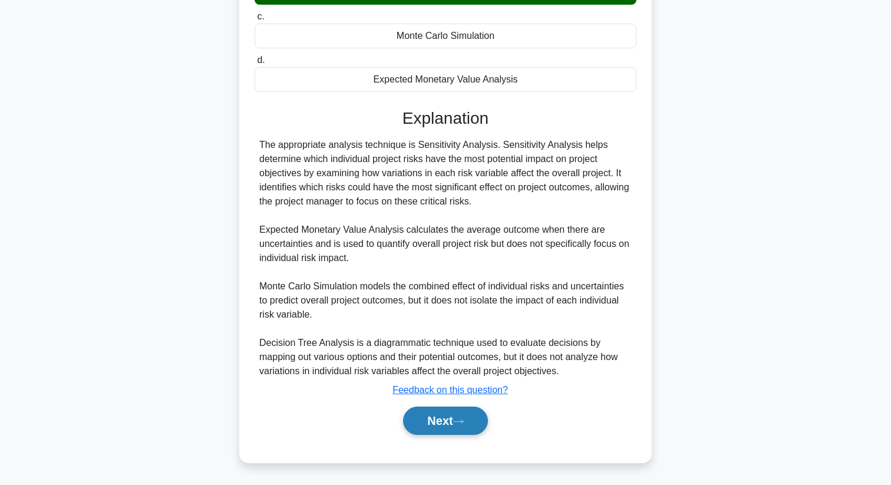
click at [451, 419] on button "Next" at bounding box center [445, 421] width 84 height 28
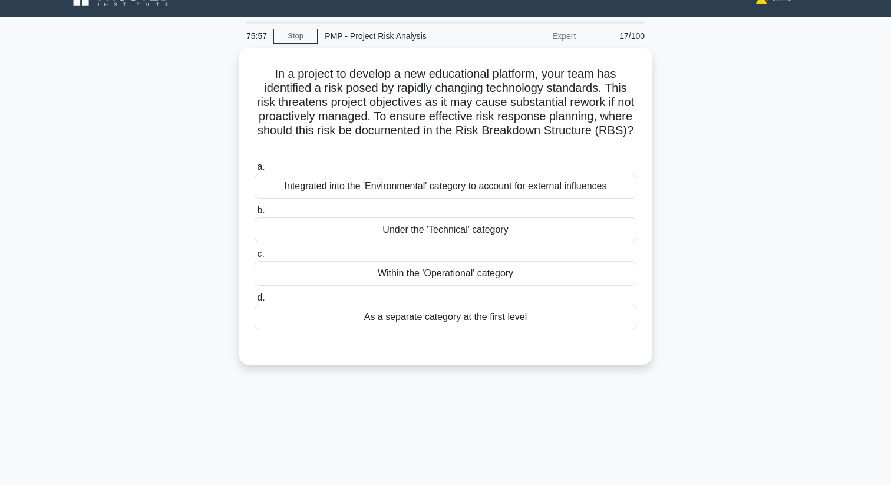
scroll to position [0, 0]
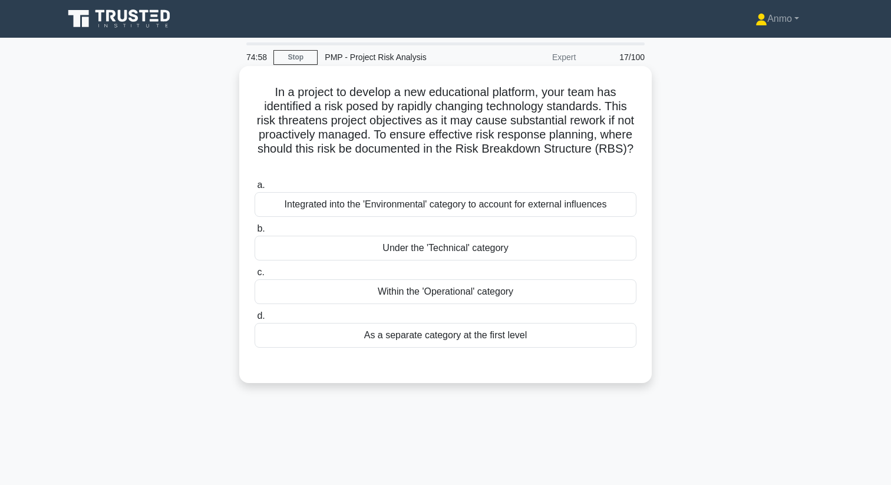
click at [526, 209] on div "Integrated into the 'Environmental' category to account for external influences" at bounding box center [446, 204] width 382 height 25
click at [255, 189] on input "a. Integrated into the 'Environmental' category to account for external influen…" at bounding box center [255, 186] width 0 height 8
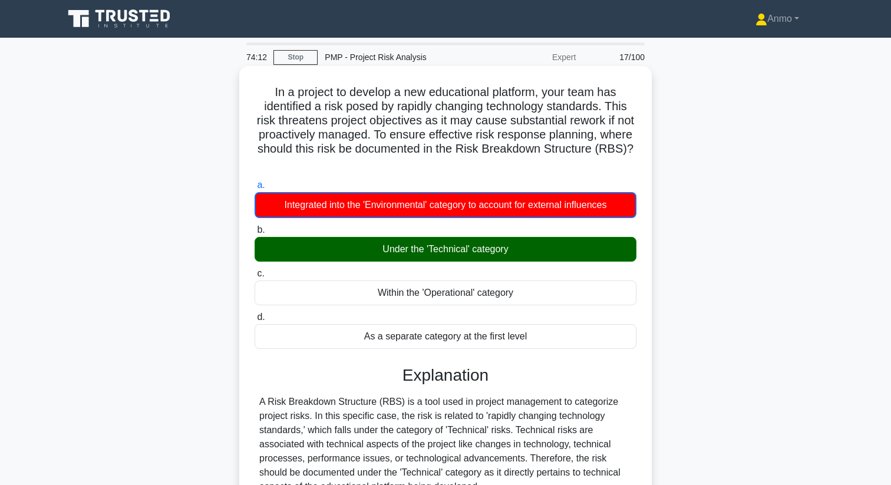
scroll to position [229, 0]
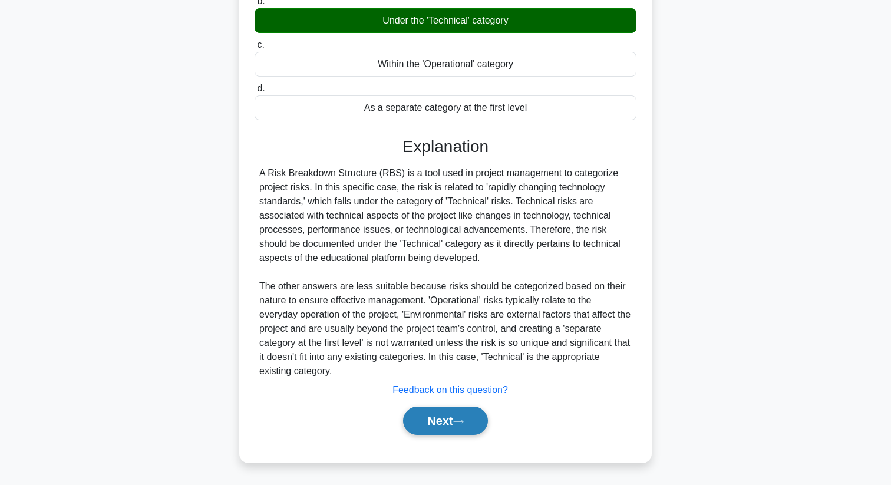
click at [449, 429] on button "Next" at bounding box center [445, 421] width 84 height 28
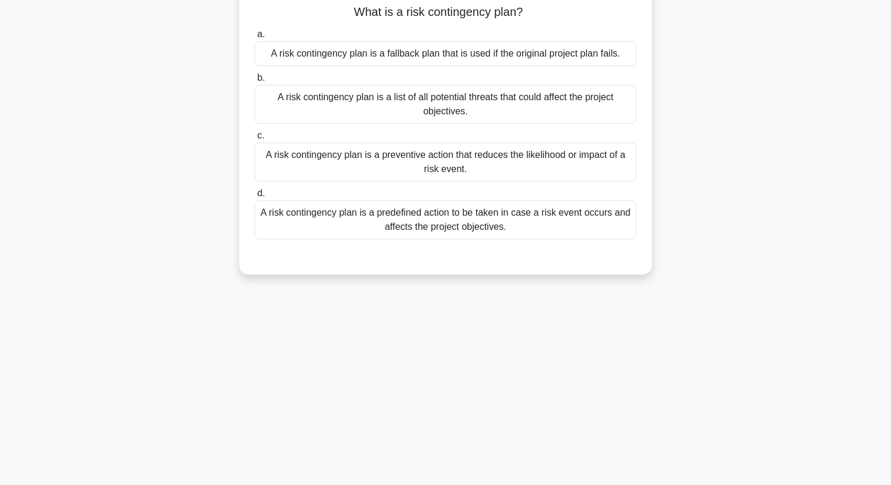
scroll to position [0, 0]
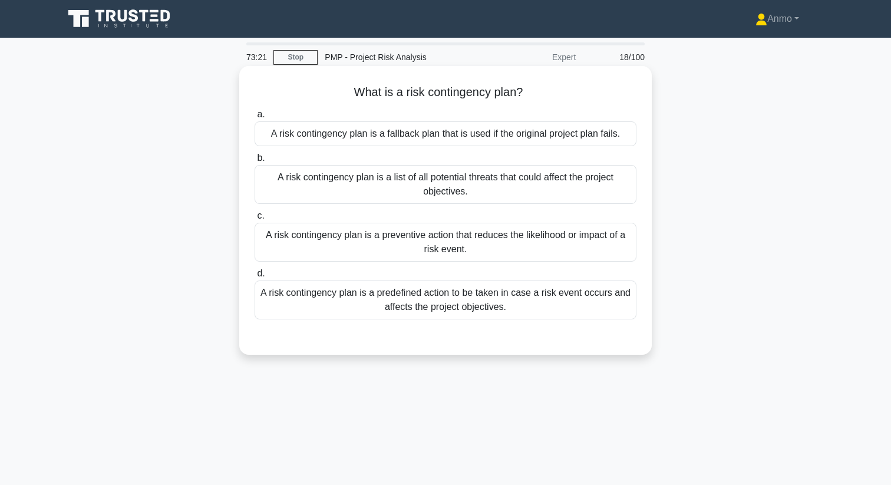
click at [477, 137] on div "A risk contingency plan is a fallback plan that is used if the original project…" at bounding box center [446, 133] width 382 height 25
click at [255, 118] on input "a. A risk contingency plan is a fallback plan that is used if the original proj…" at bounding box center [255, 115] width 0 height 8
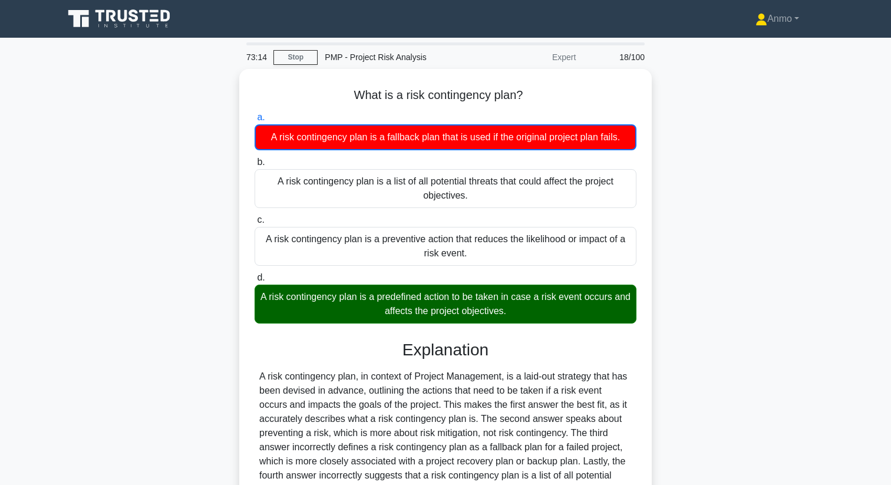
click at [134, 22] on icon at bounding box center [120, 19] width 113 height 22
